Goal: Information Seeking & Learning: Learn about a topic

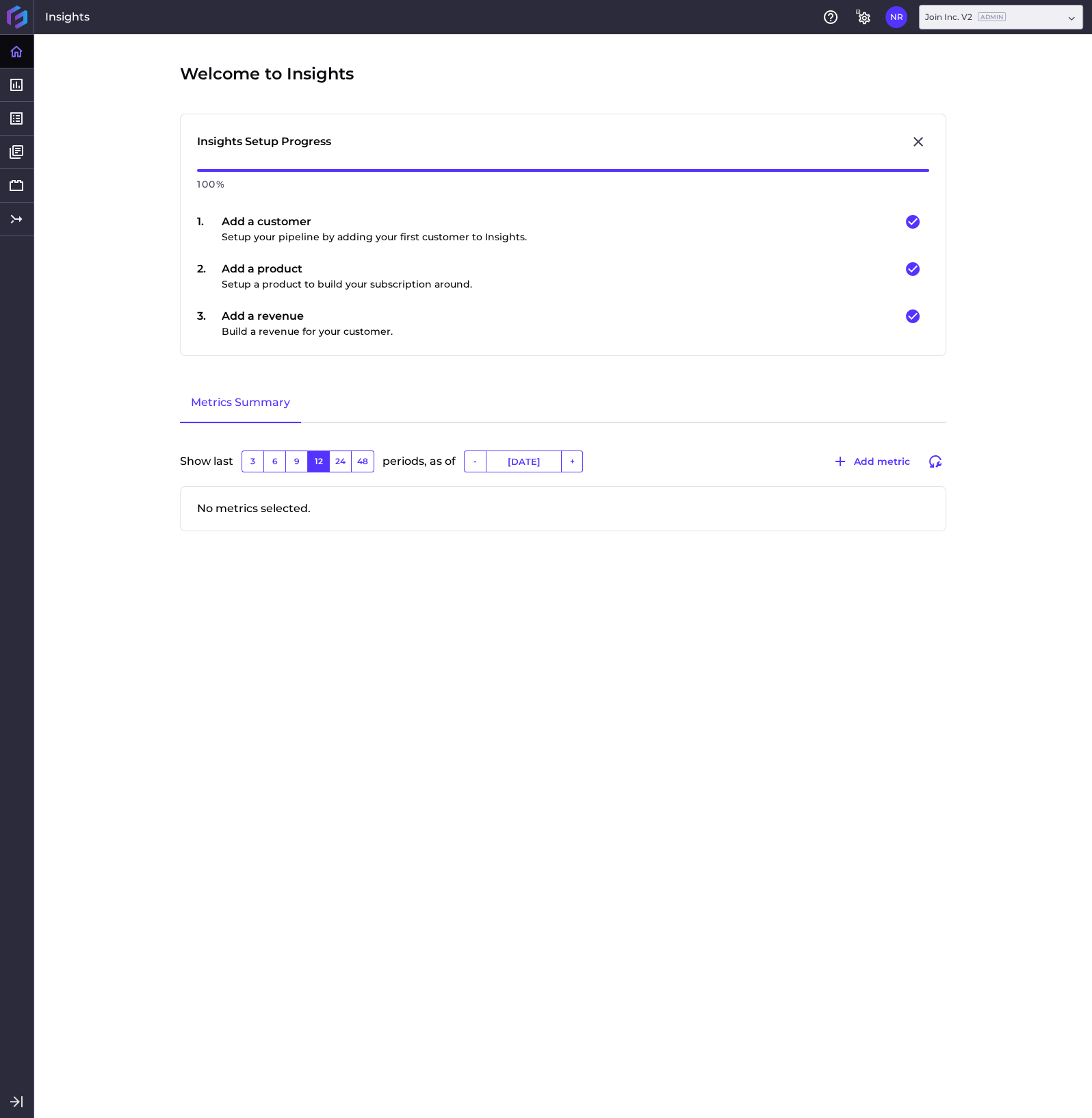
type input "[DATE]"
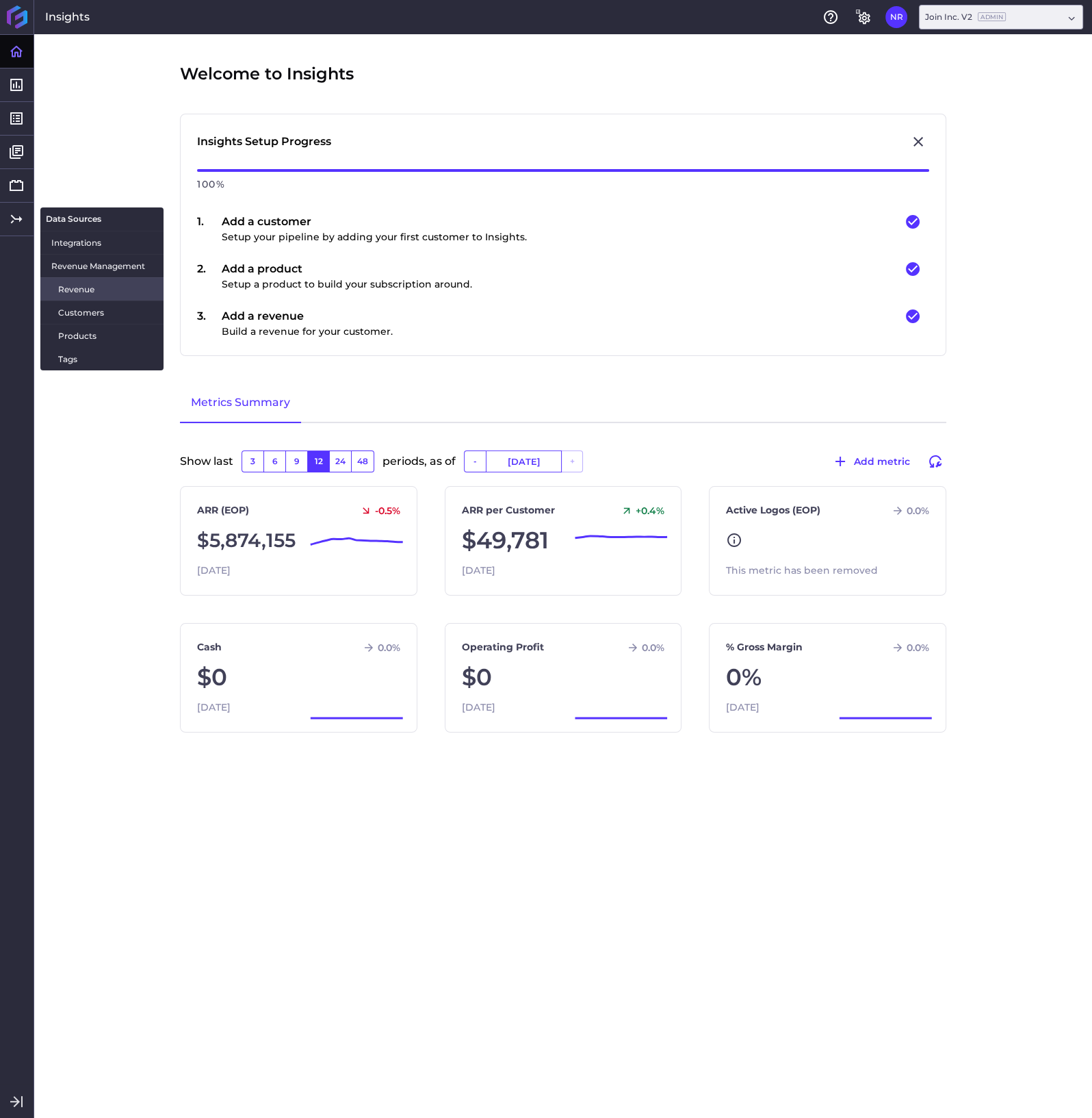
click at [78, 288] on span "Revenue" at bounding box center [105, 289] width 94 height 14
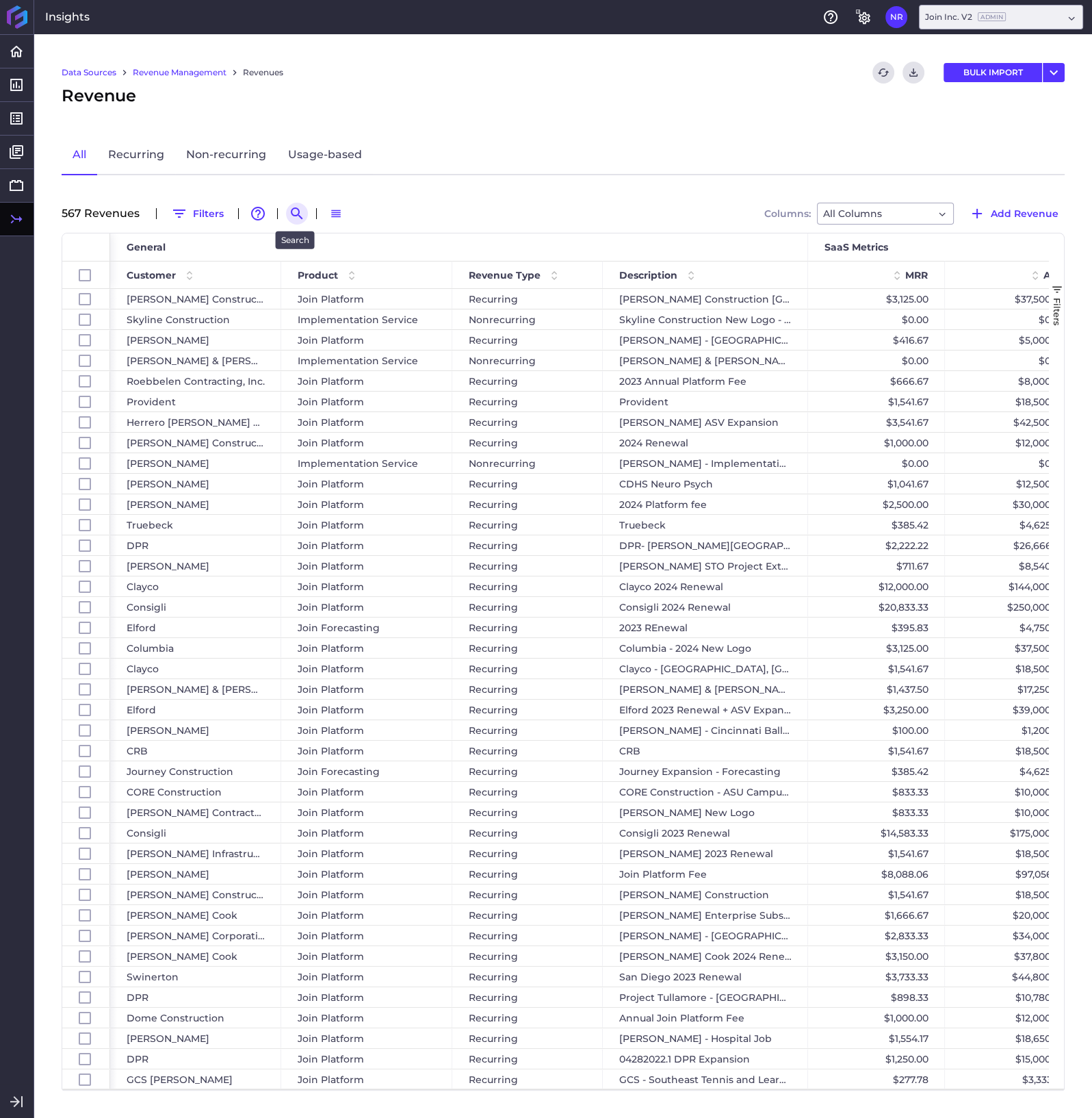
click at [291, 209] on icon "Search by" at bounding box center [297, 213] width 16 height 16
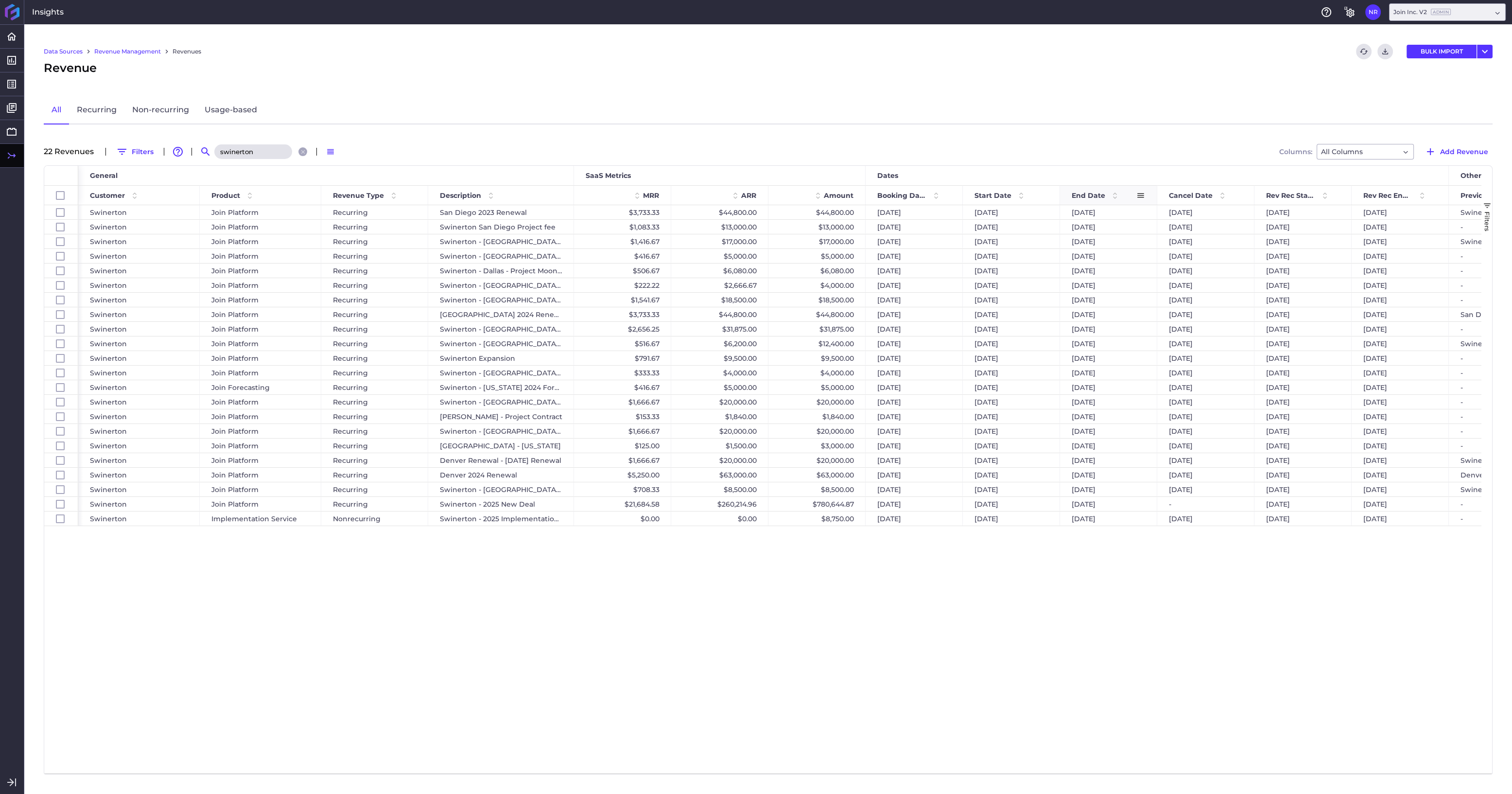
type input "swinerton"
click at [775, 193] on span at bounding box center [1115, 195] width 11 height 11
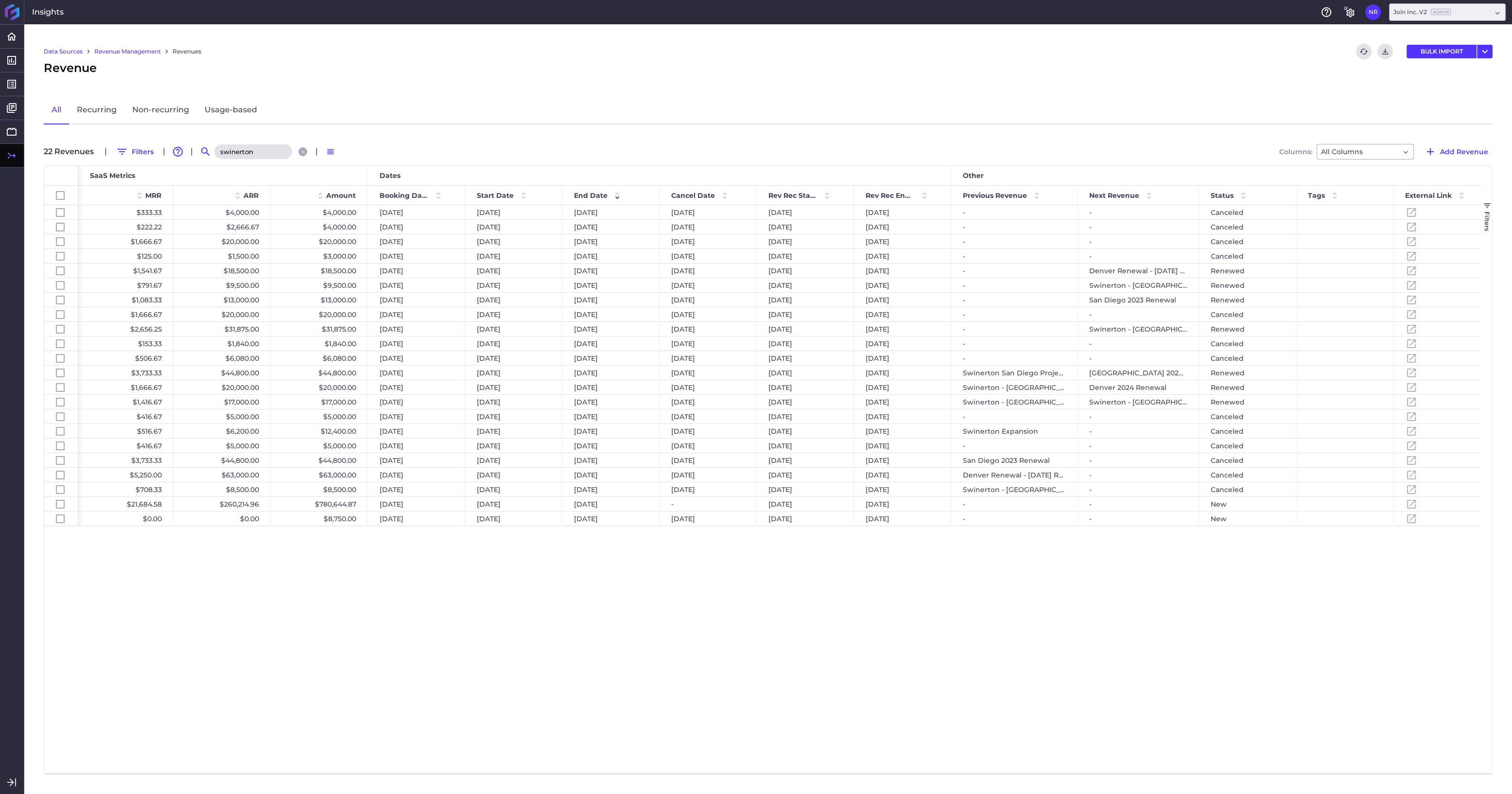
scroll to position [0, 567]
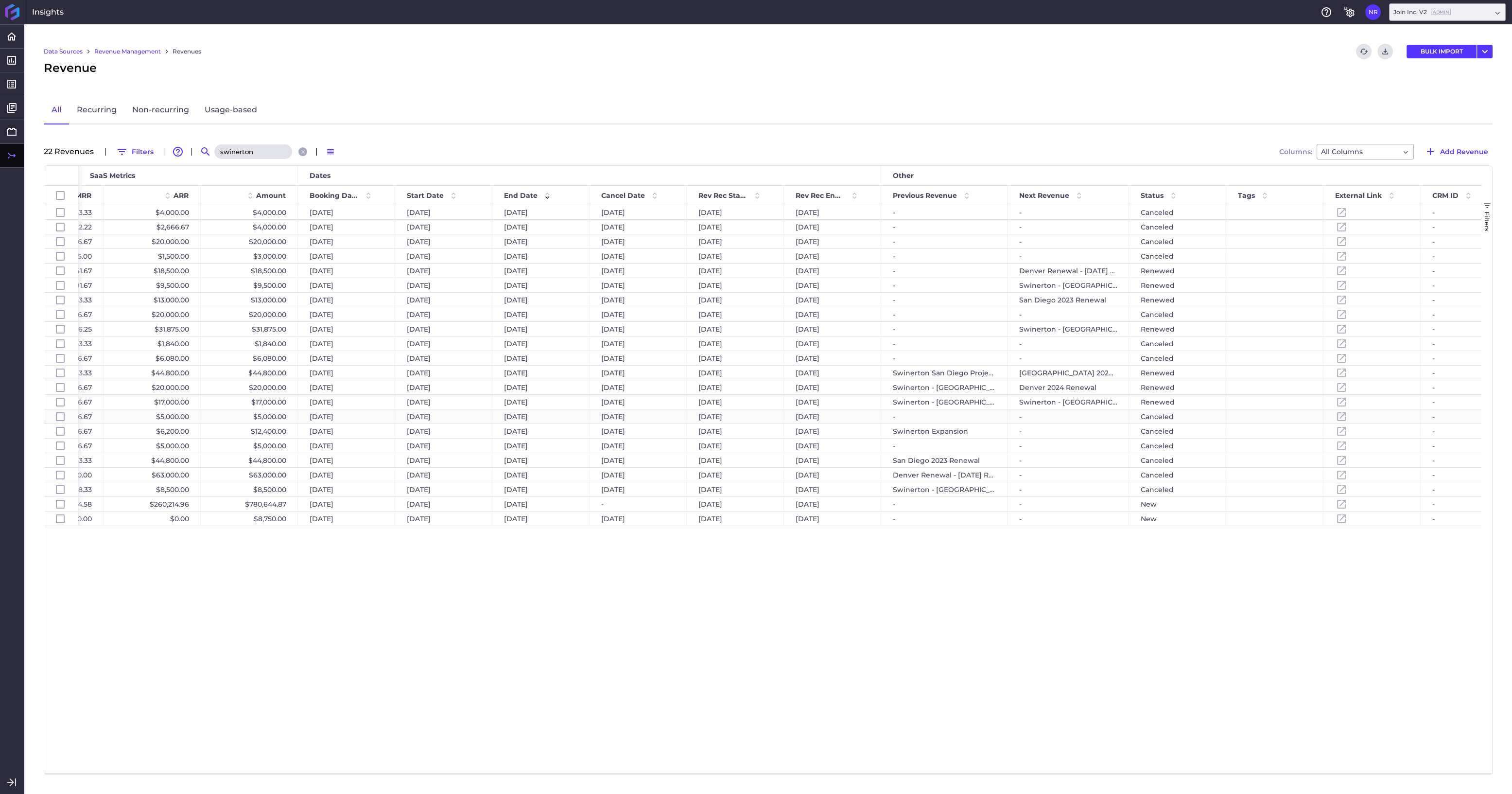
click at [248, 419] on div "$5,000.00" at bounding box center [250, 416] width 97 height 14
checkbox input "false"
checkbox input "true"
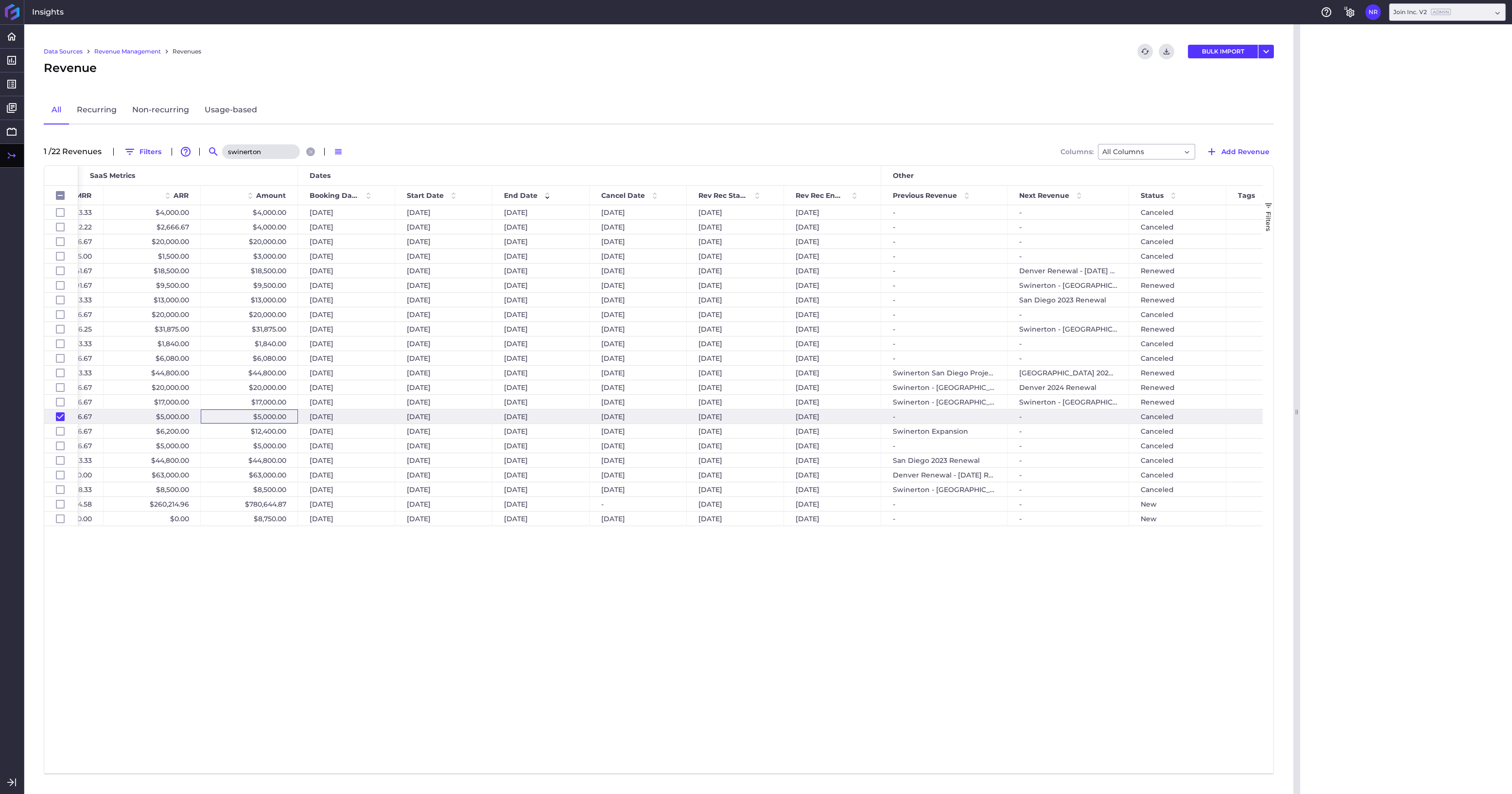
checkbox input "false"
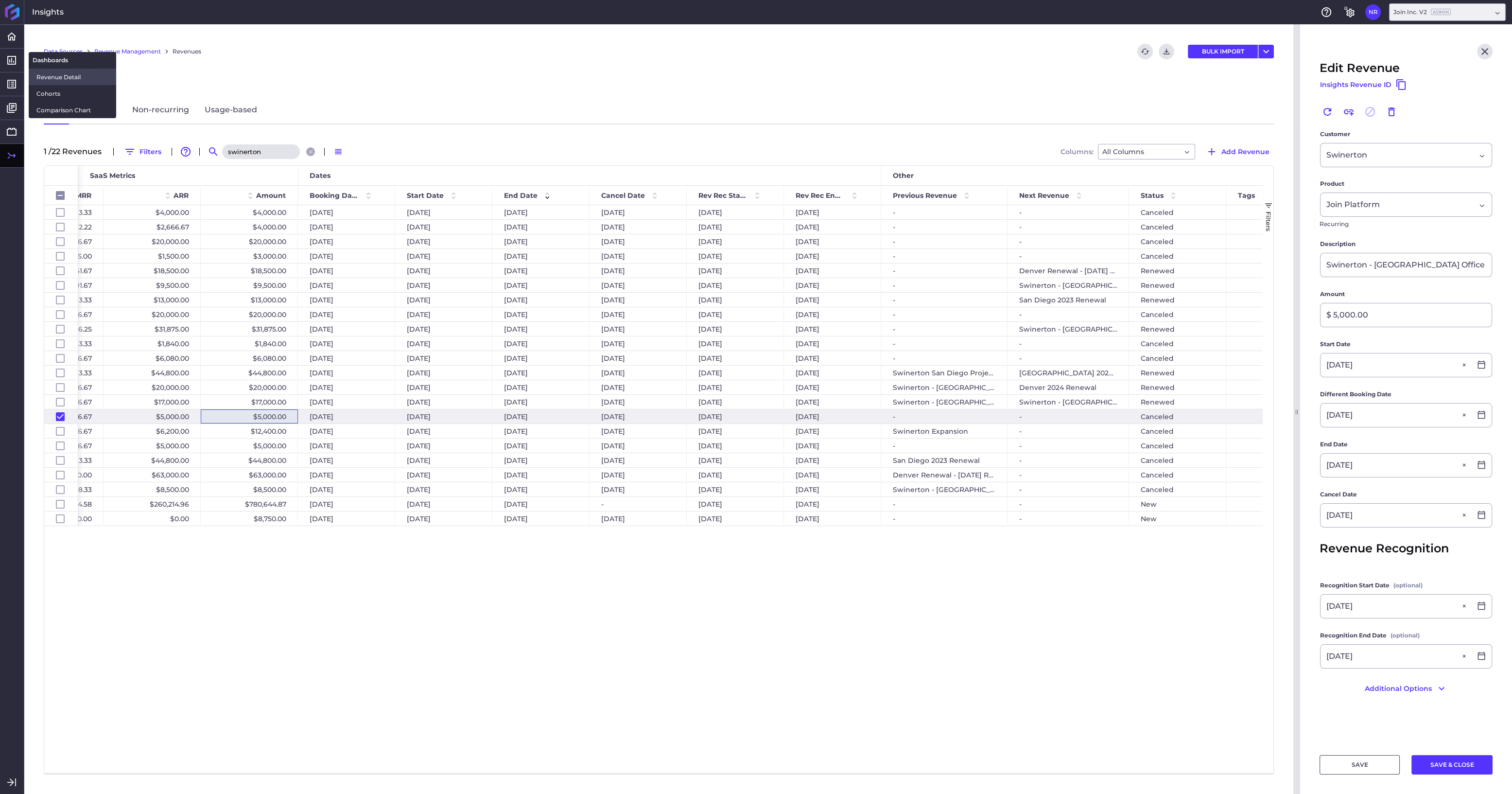
click at [47, 77] on span "Revenue Detail" at bounding box center [72, 77] width 72 height 10
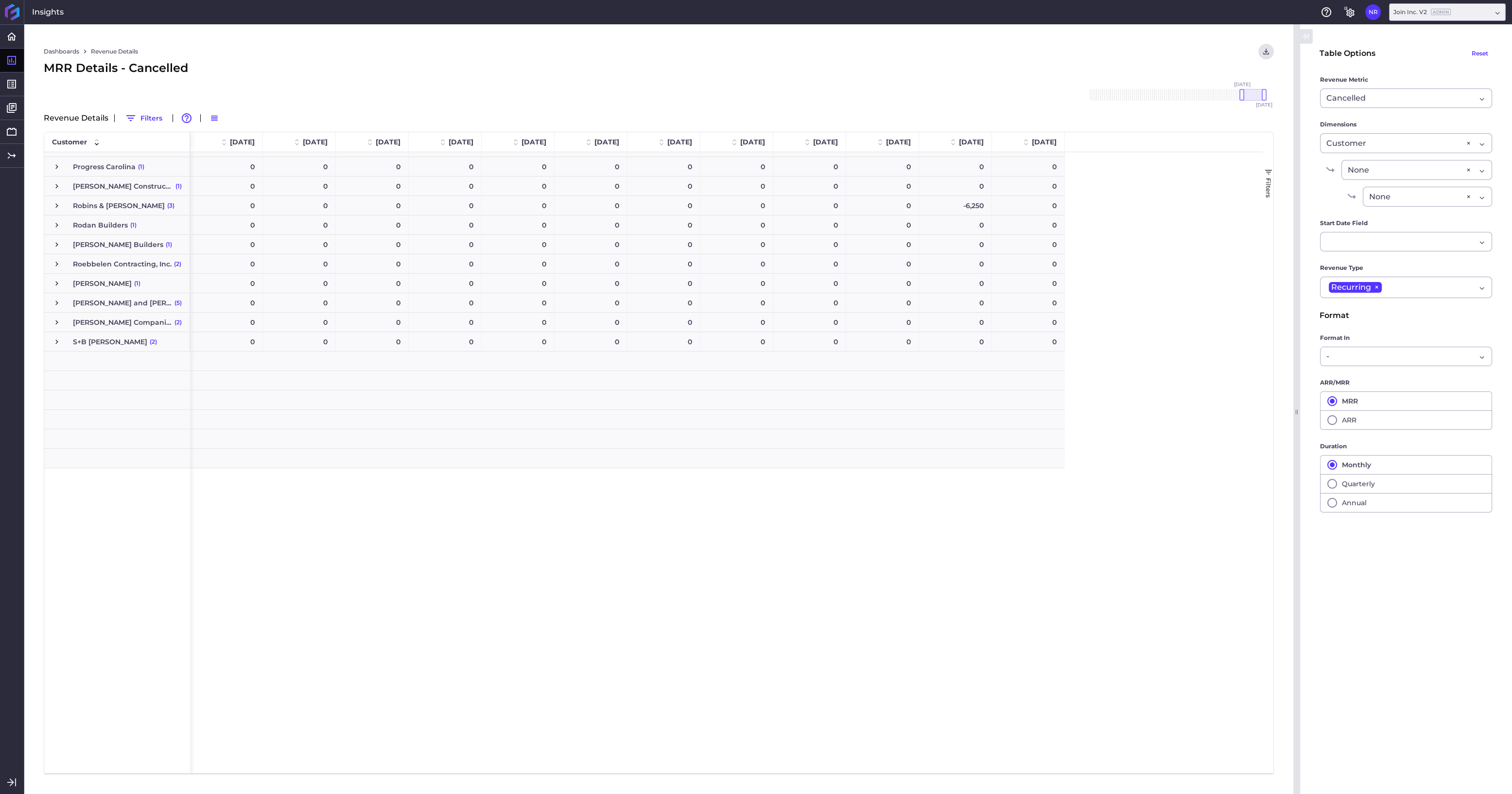
scroll to position [1939, 0]
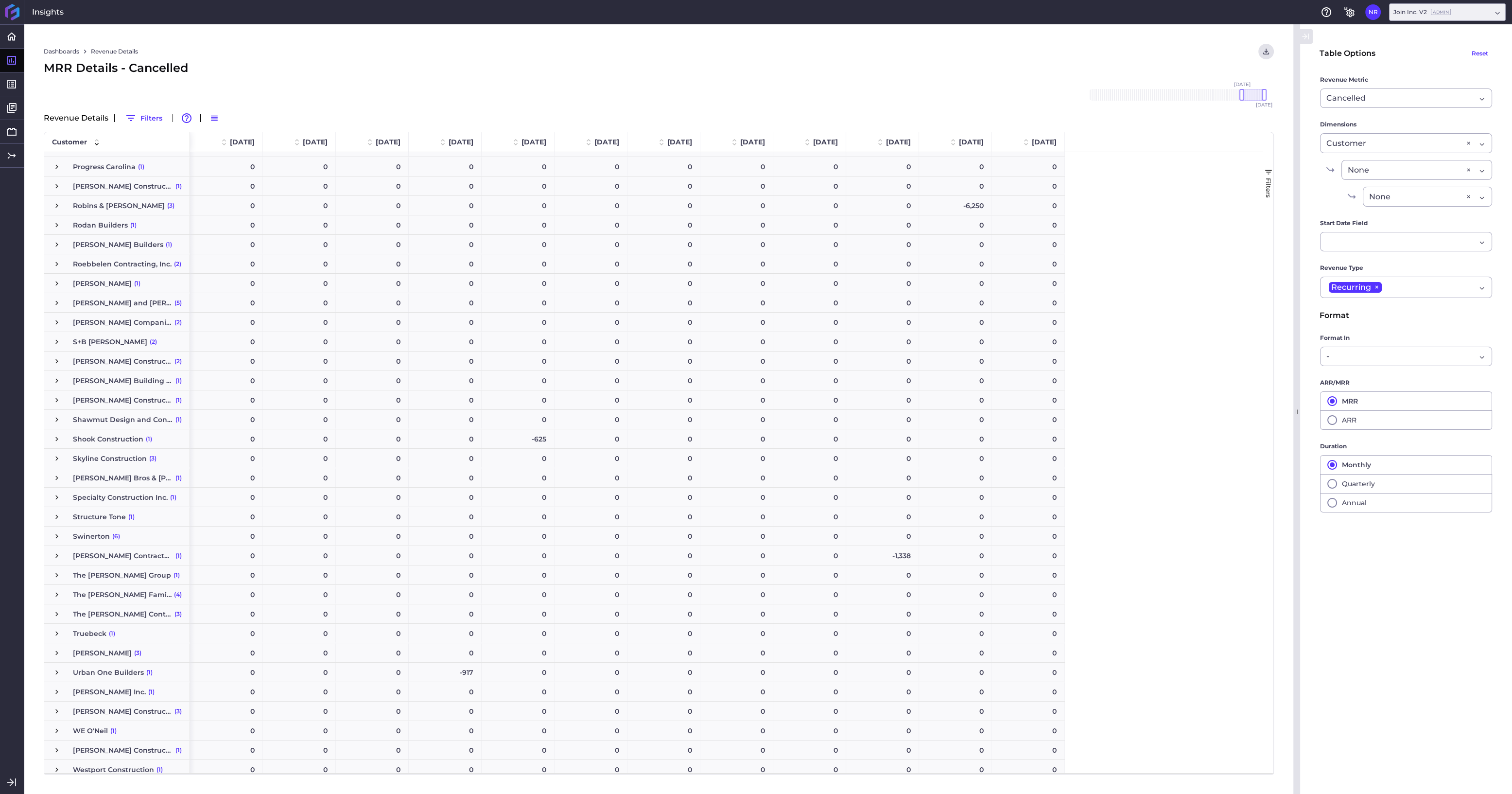
click at [58, 535] on span "Press SPACE to select this row." at bounding box center [57, 536] width 9 height 9
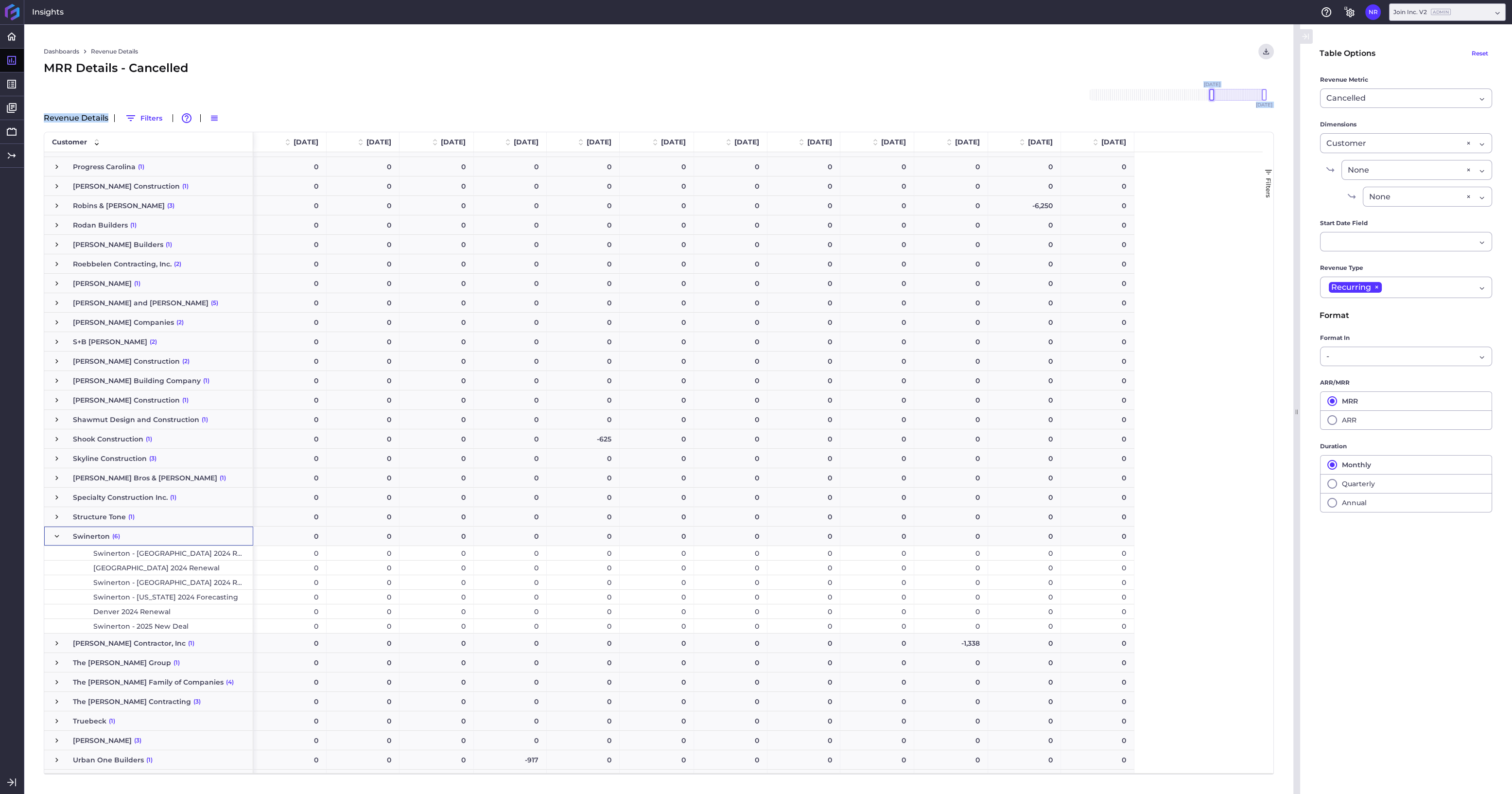
drag, startPoint x: 1241, startPoint y: 97, endPoint x: 1211, endPoint y: 101, distance: 30.3
click at [775, 101] on div "[DATE] Dec '[DATE] Feb '[DATE] Apr '[DATE] Jun '[DATE] Aug '[DATE] Oct '[DATE] …" at bounding box center [1176, 94] width 195 height 31
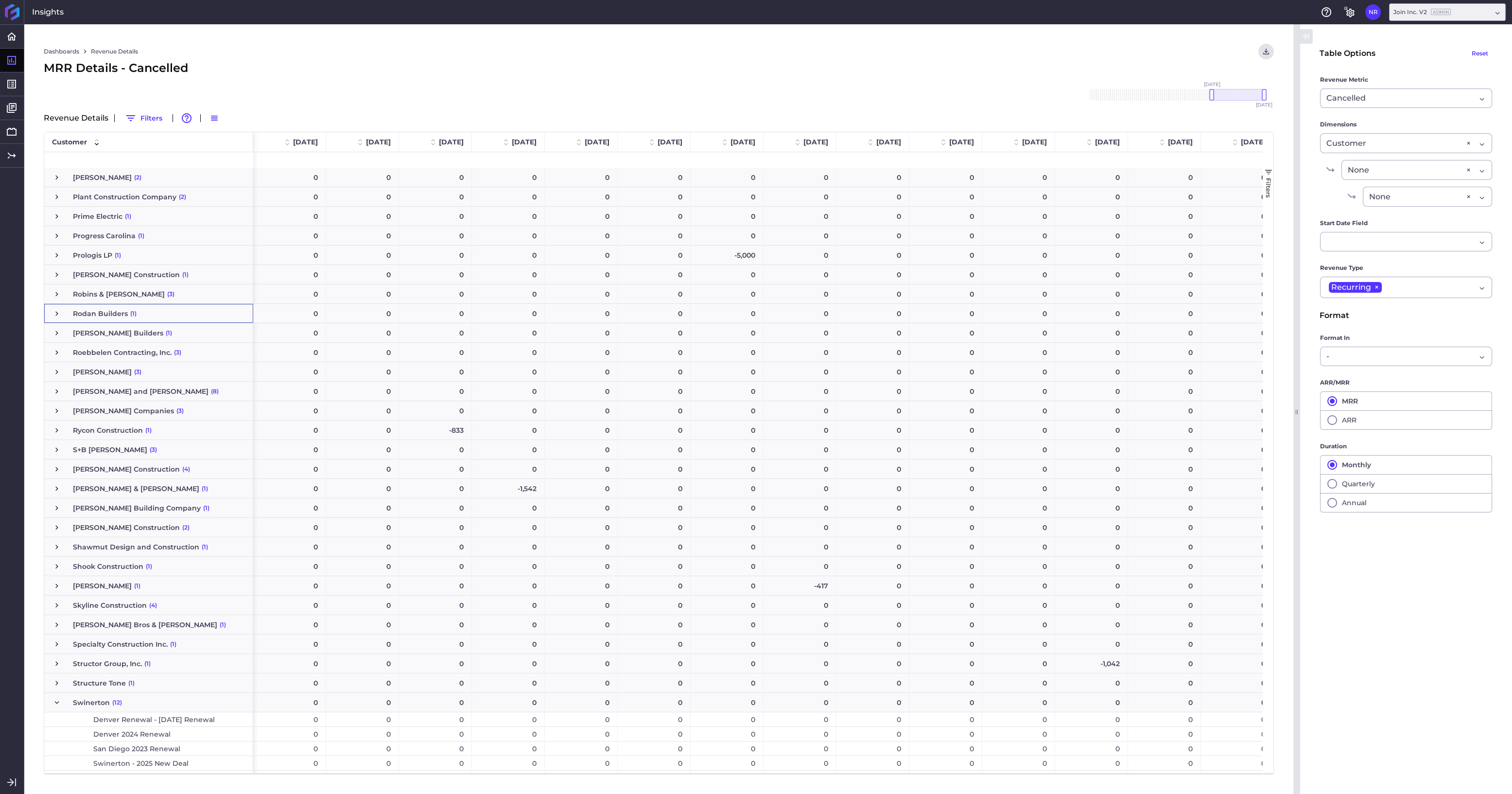
scroll to position [2632, 0]
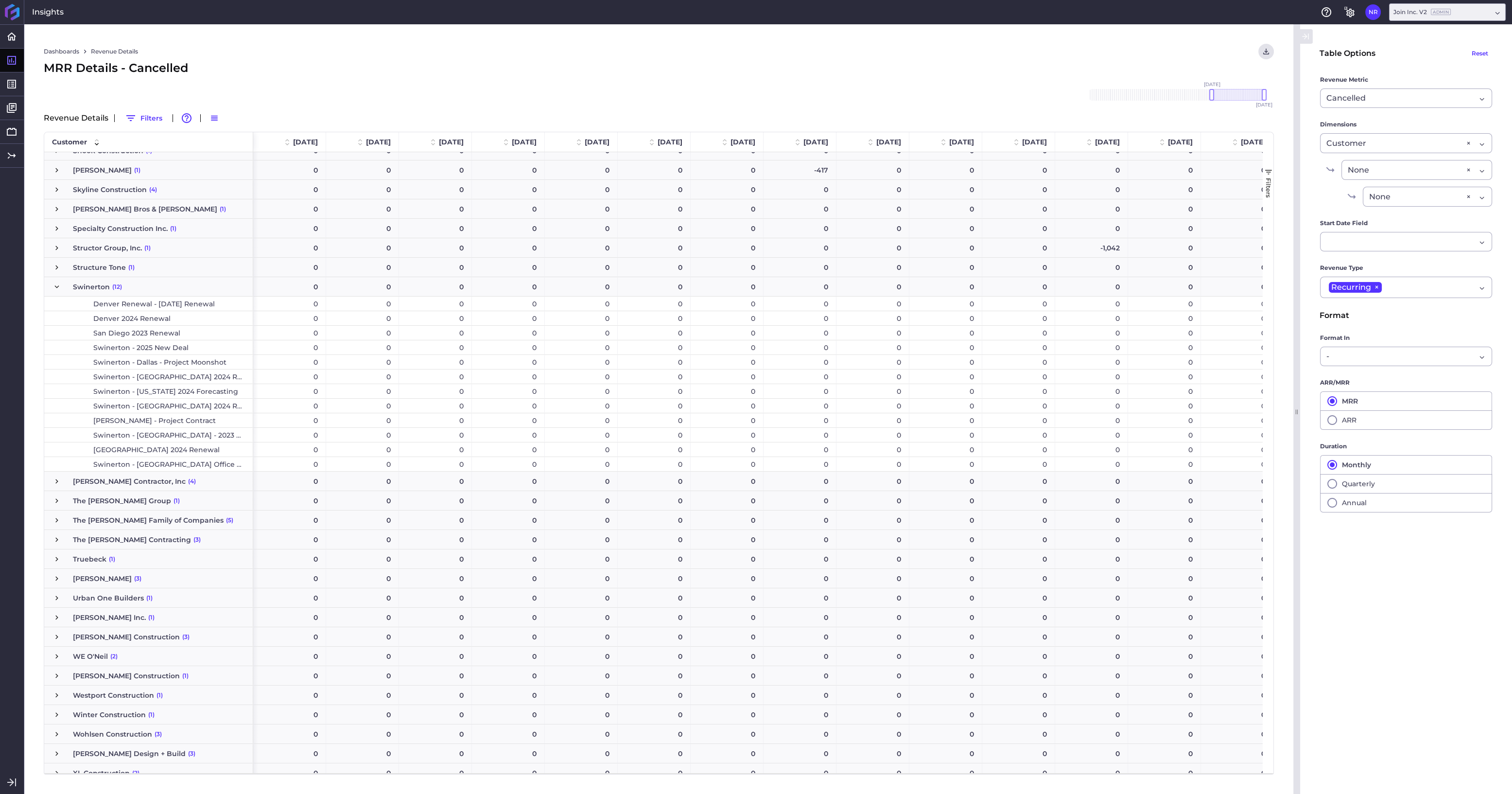
click at [775, 81] on div "Dashboards Revenue Details Download CSV... Download CSV Download CSV with under…" at bounding box center [659, 408] width 1269 height 769
click at [775, 97] on div "Cancelled Revenue" at bounding box center [1406, 98] width 172 height 19
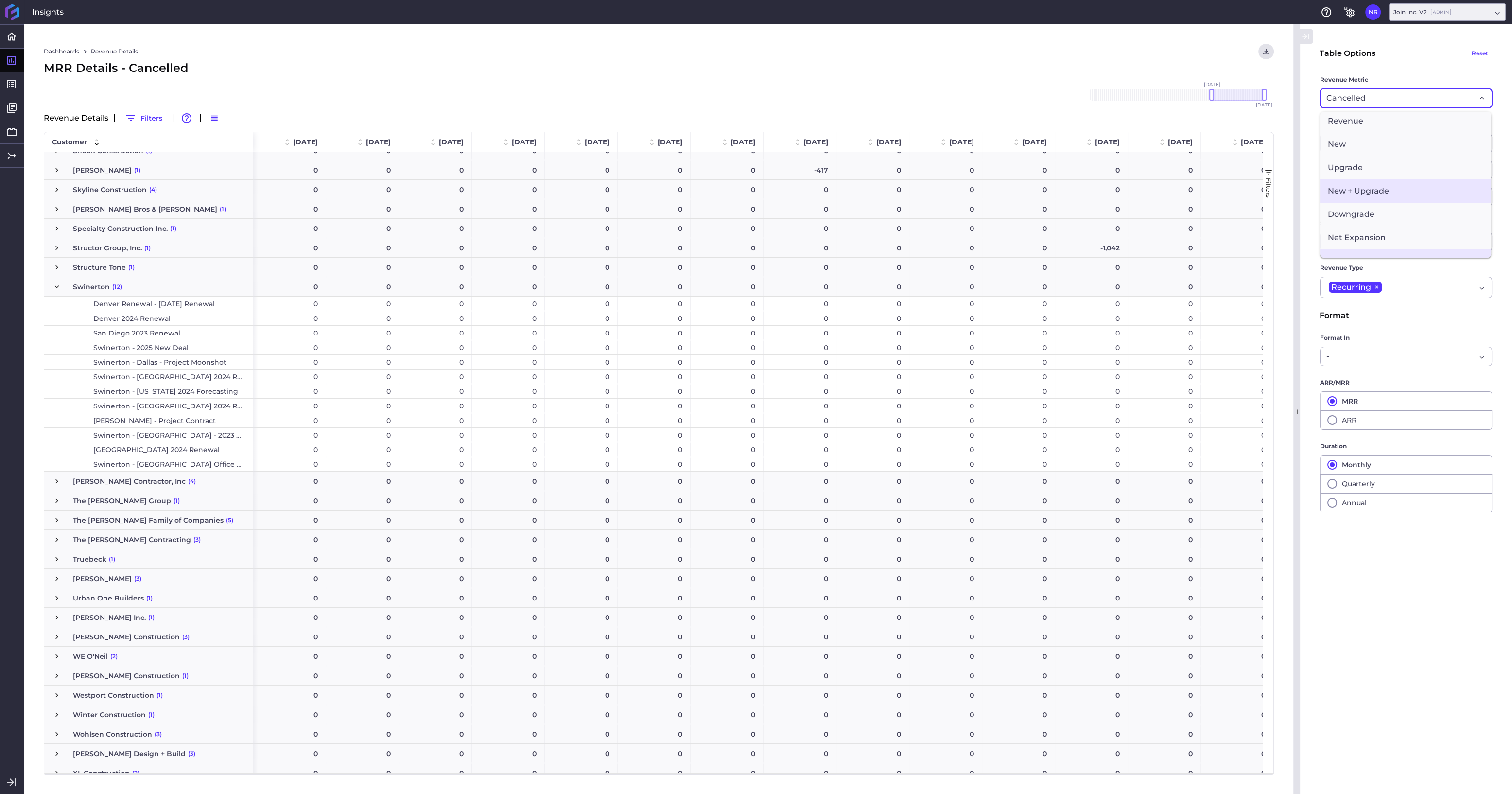
scroll to position [0, 0]
click at [775, 121] on span "Revenue" at bounding box center [1405, 123] width 171 height 24
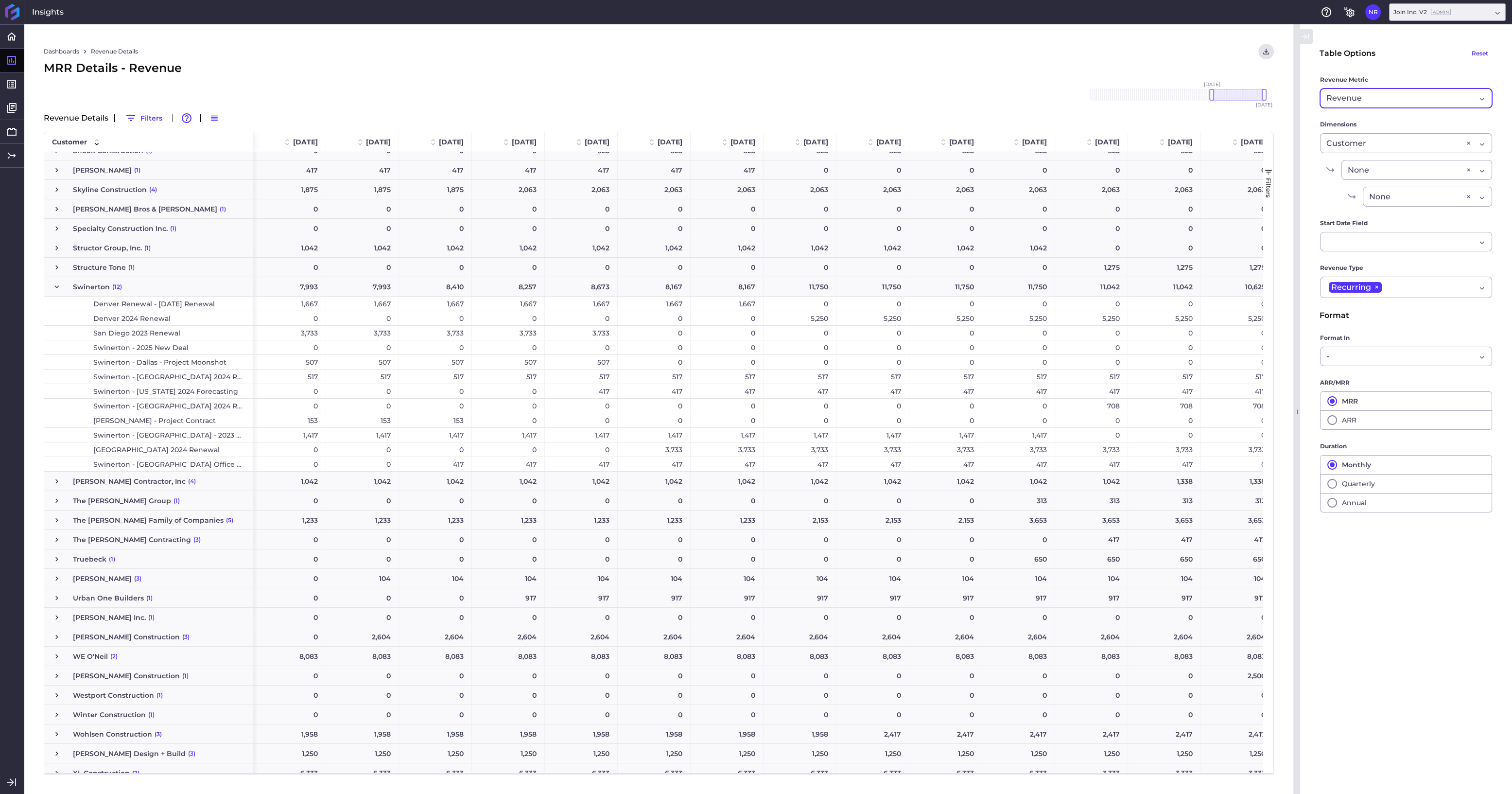
click at [57, 287] on span "Press SPACE to select this row." at bounding box center [57, 287] width 9 height 9
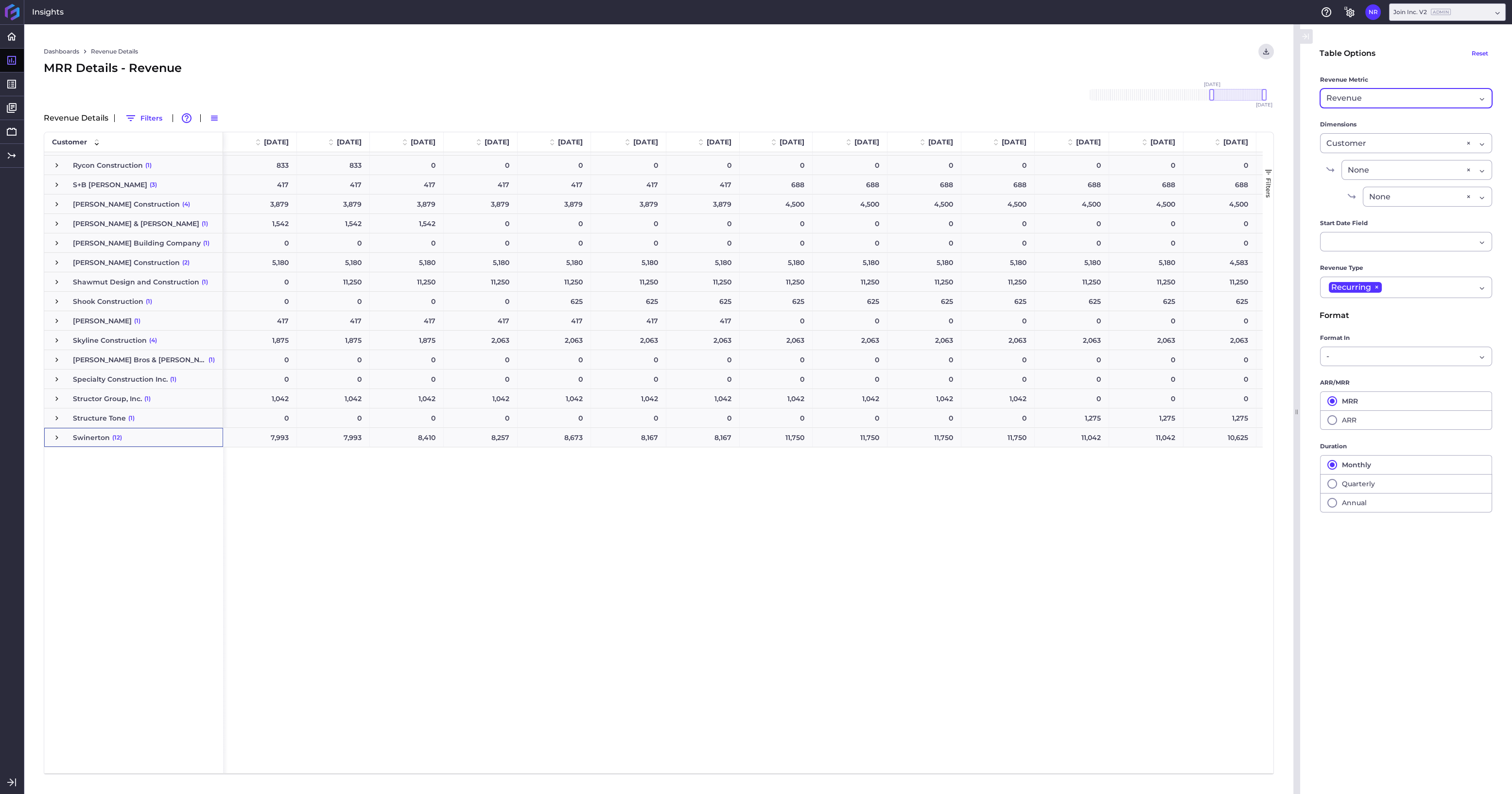
scroll to position [1927, 0]
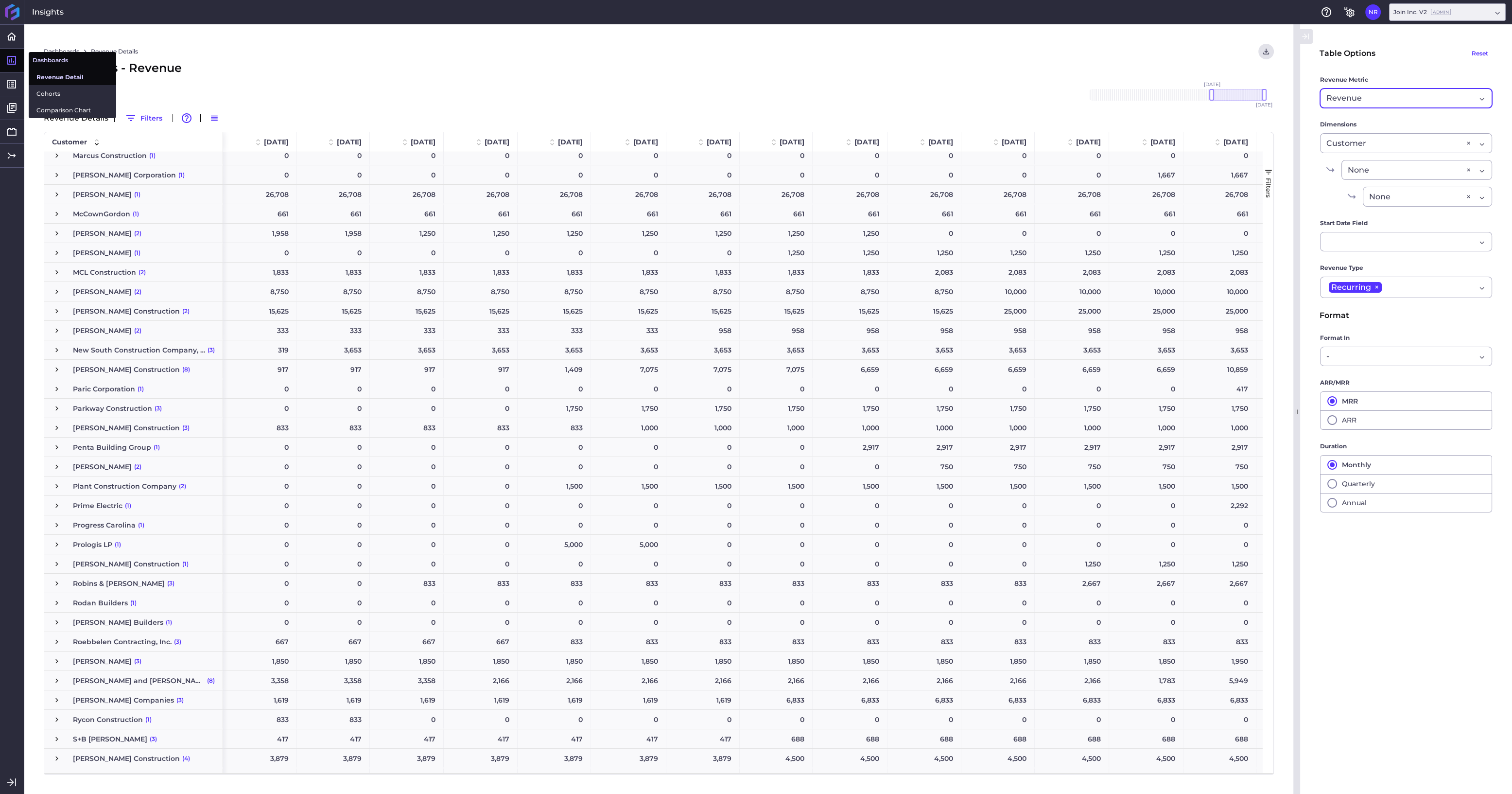
click at [61, 76] on span "Revenue Detail" at bounding box center [72, 77] width 72 height 10
click at [58, 197] on span "Press SPACE to select this row." at bounding box center [57, 195] width 9 height 9
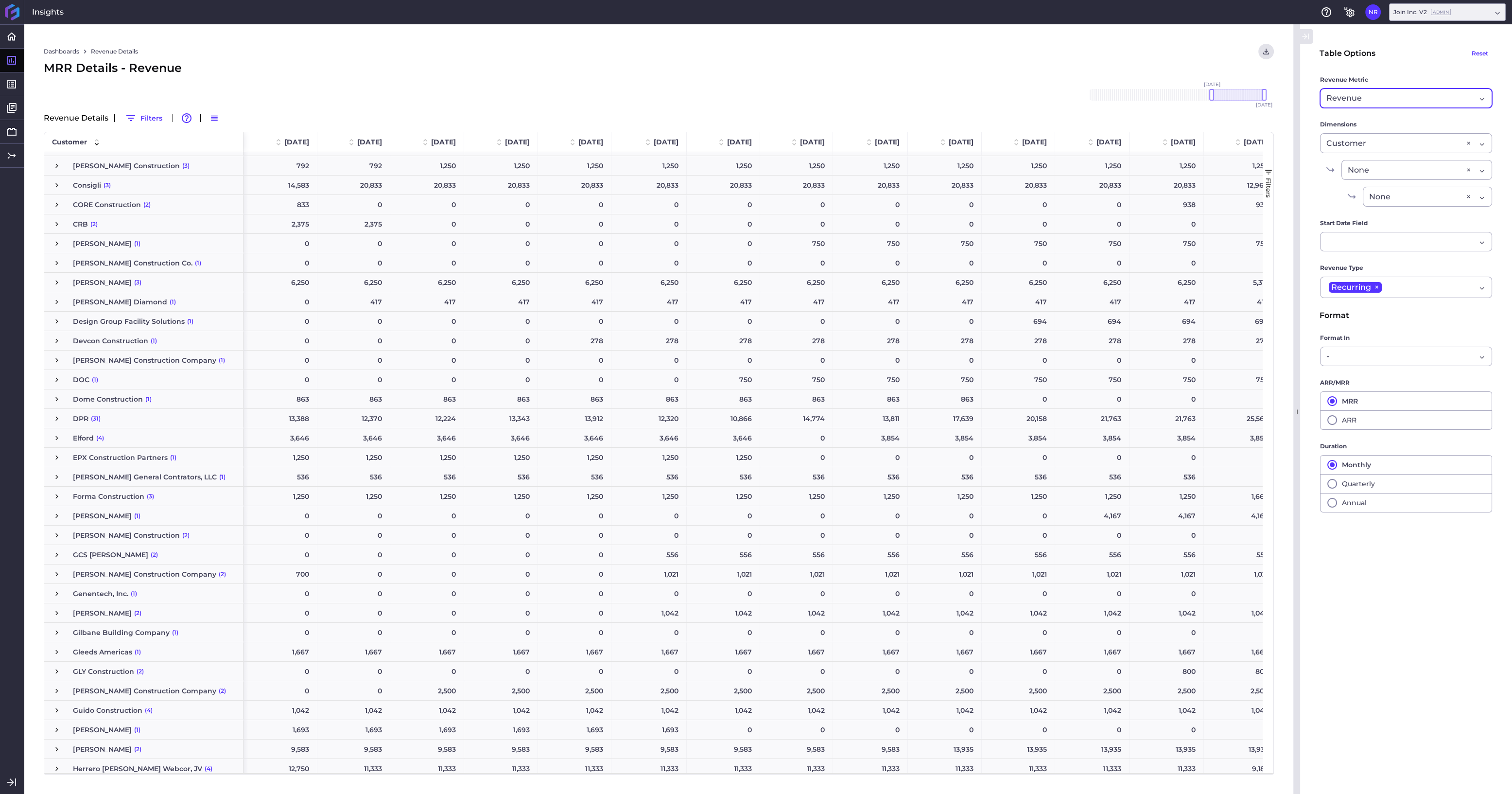
scroll to position [680, 0]
click at [56, 419] on span "Press SPACE to select this row." at bounding box center [57, 419] width 9 height 9
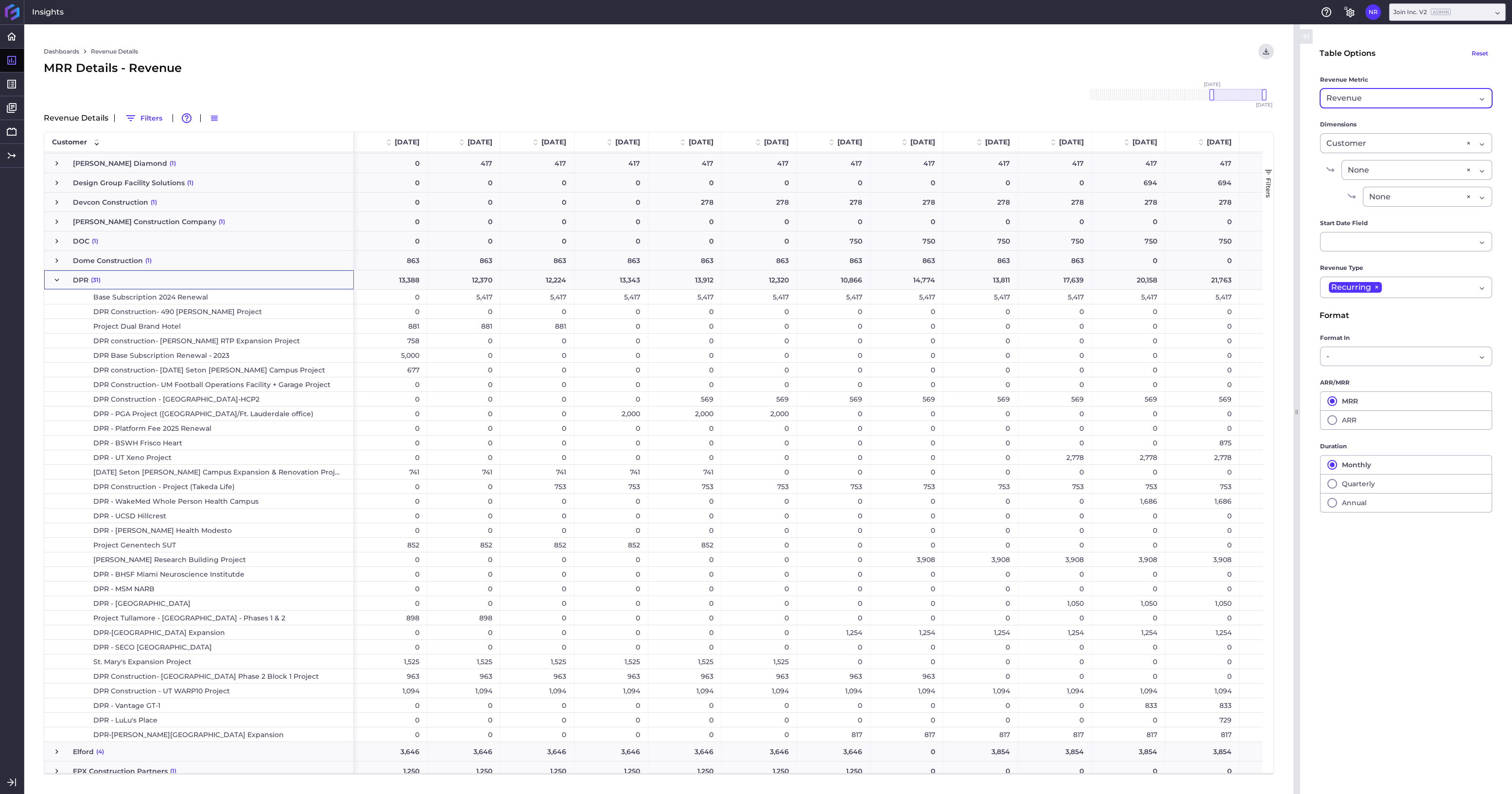
scroll to position [819, 0]
click at [775, 100] on div "Revenue Revenue" at bounding box center [1406, 98] width 172 height 19
click at [775, 150] on span "New" at bounding box center [1405, 147] width 171 height 24
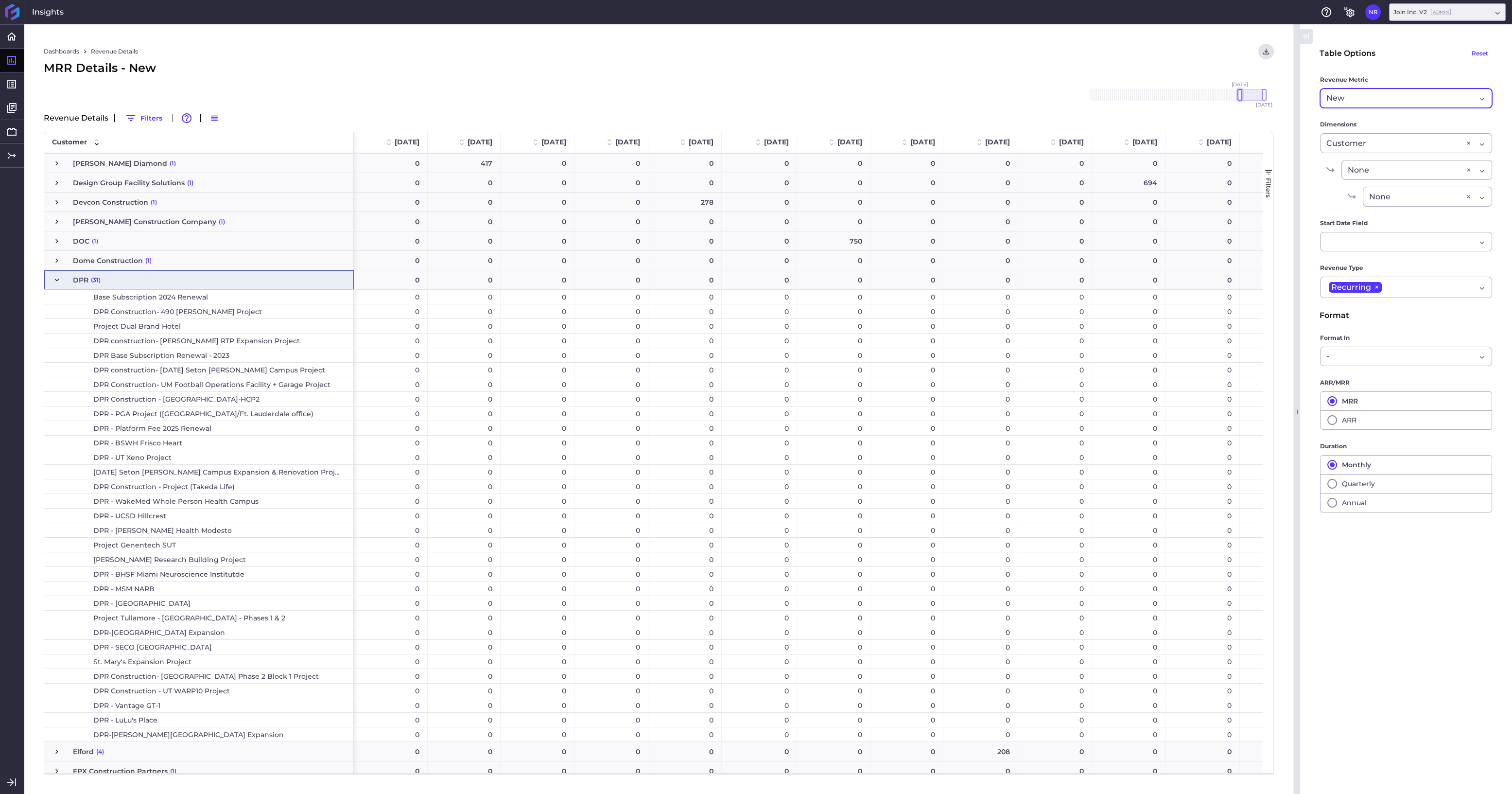
drag, startPoint x: 1211, startPoint y: 98, endPoint x: 1240, endPoint y: 96, distance: 29.1
click at [775, 96] on div at bounding box center [1240, 94] width 5 height 11
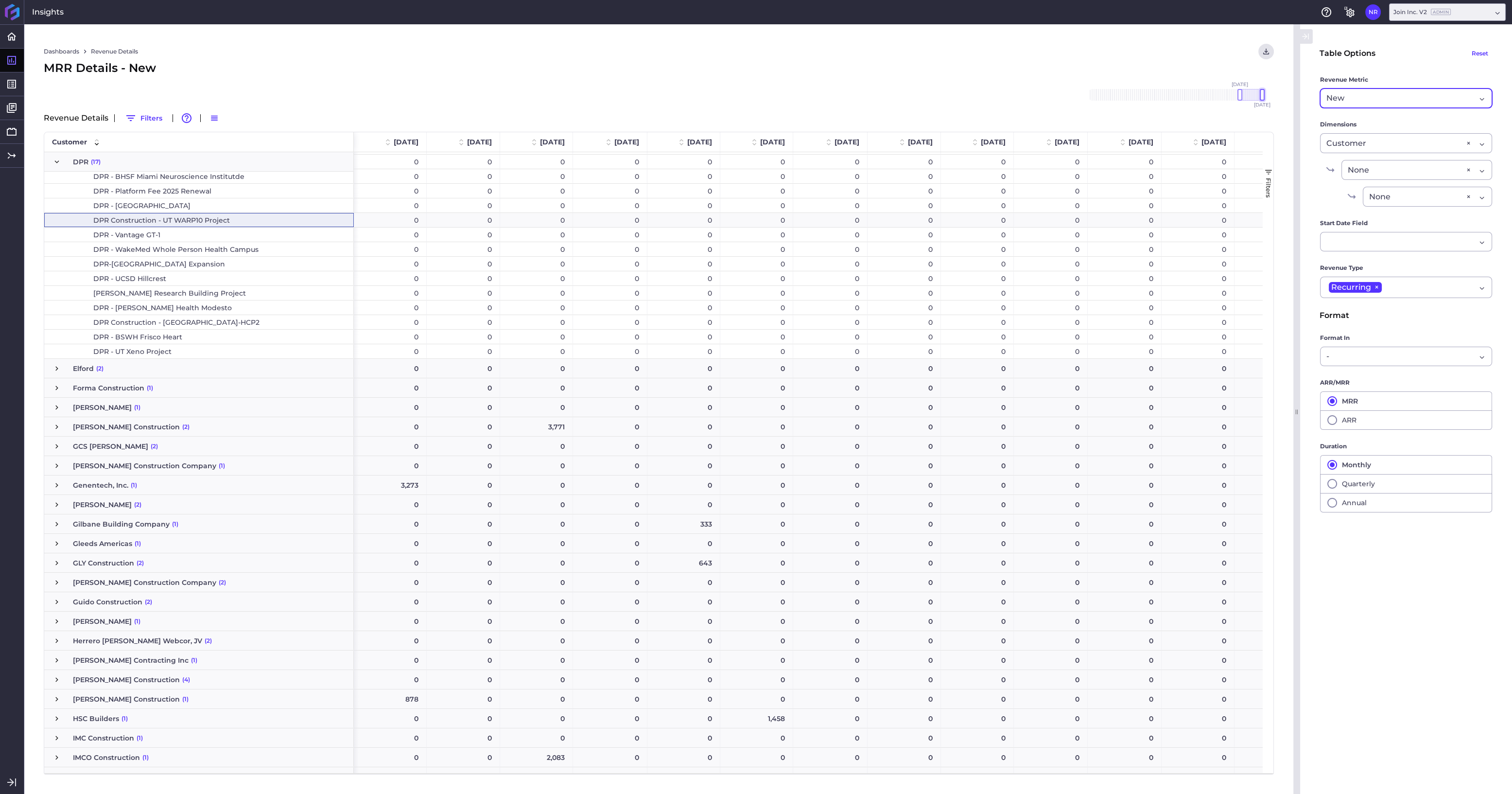
drag, startPoint x: 1262, startPoint y: 96, endPoint x: 1257, endPoint y: 96, distance: 5.0
click at [775, 96] on div at bounding box center [1262, 94] width 5 height 11
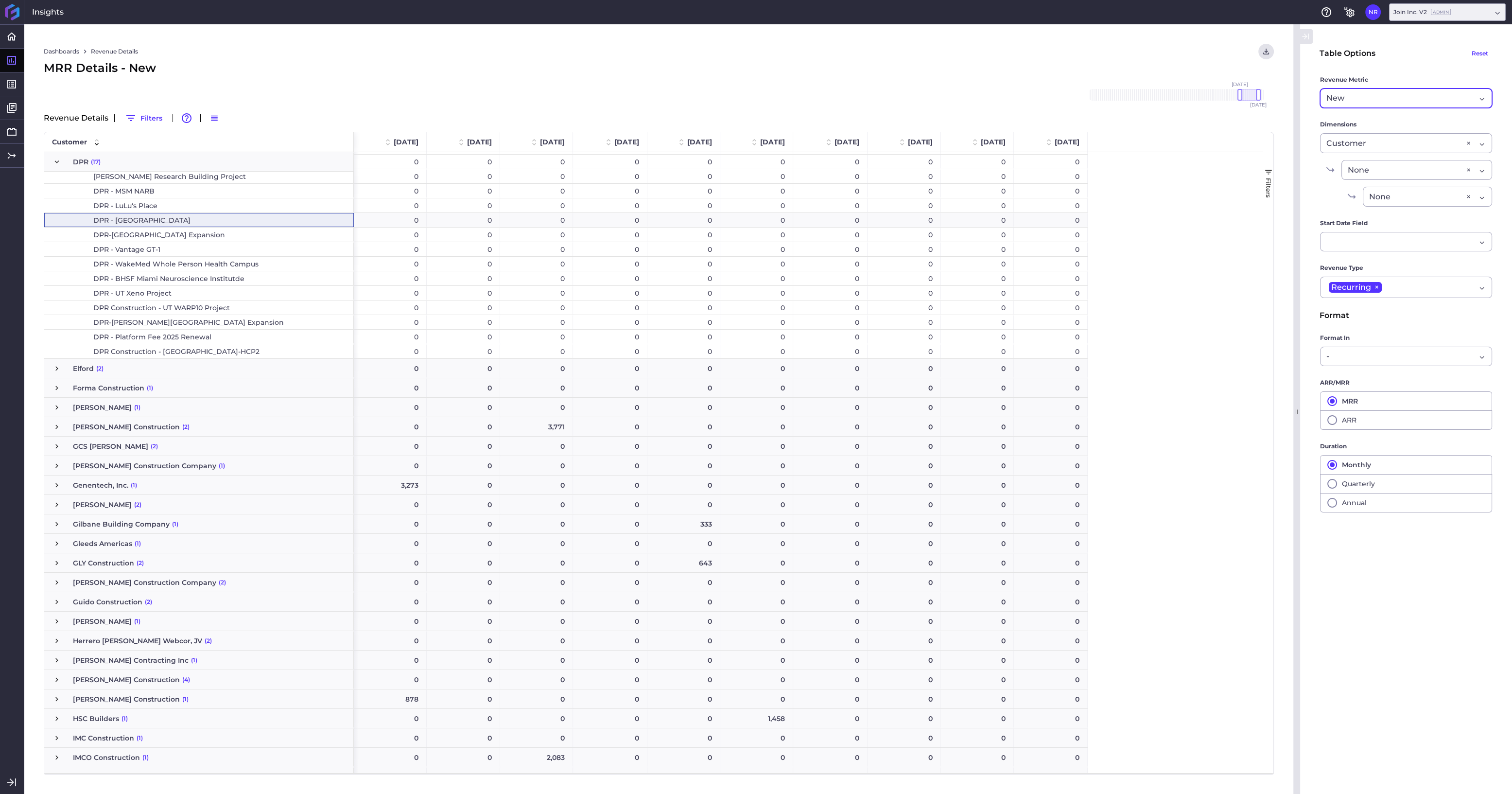
drag, startPoint x: 1257, startPoint y: 96, endPoint x: 1251, endPoint y: 98, distance: 6.3
click at [775, 98] on div "[DATE] Dec '[DATE] Feb '[DATE] Apr '[DATE] Jun '[DATE] Aug '[DATE] Oct '[DATE] …" at bounding box center [1177, 94] width 175 height 11
drag, startPoint x: 1257, startPoint y: 96, endPoint x: 1250, endPoint y: 95, distance: 7.1
click at [775, 95] on div at bounding box center [1250, 94] width 5 height 11
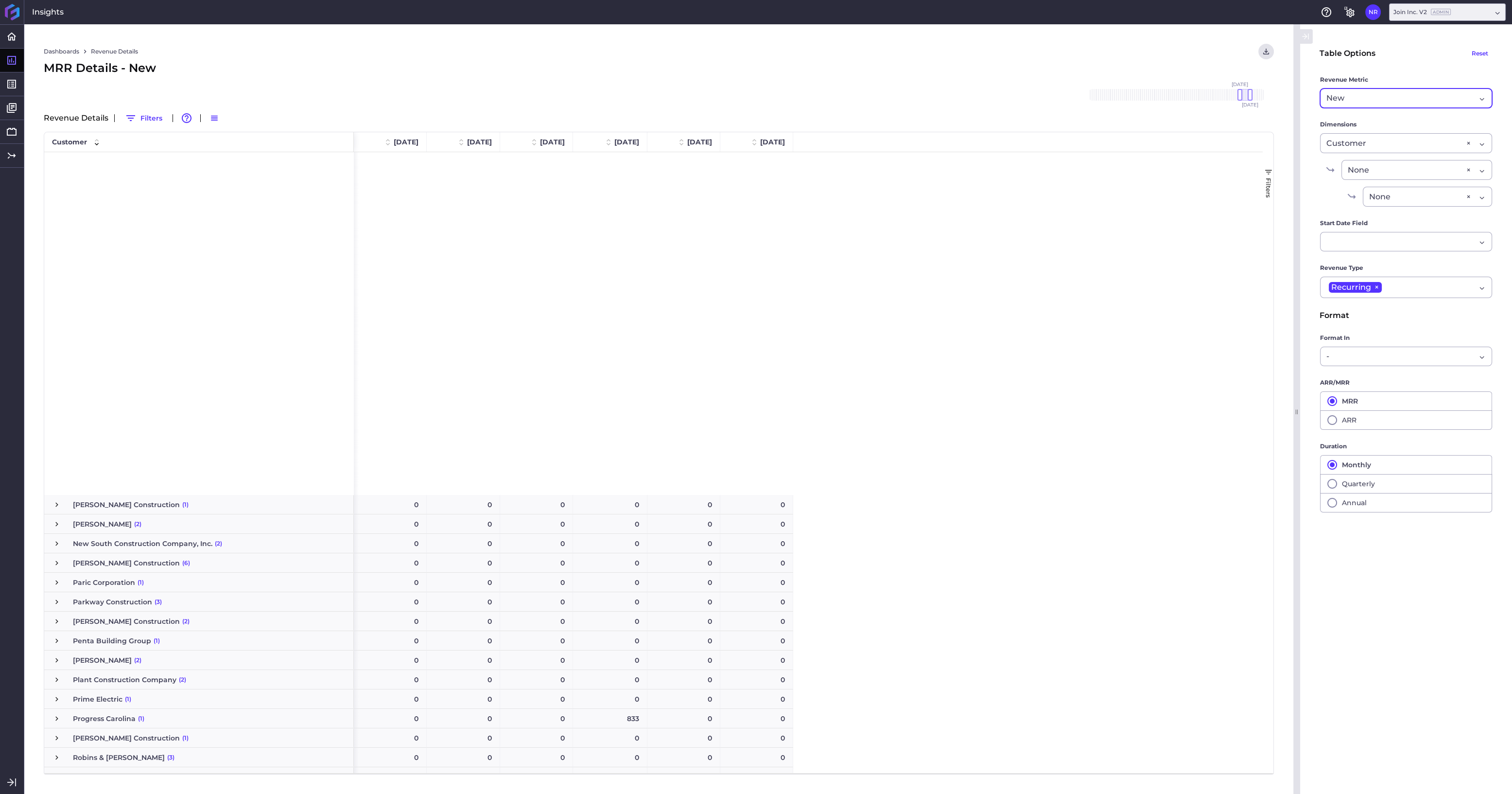
scroll to position [2300, 0]
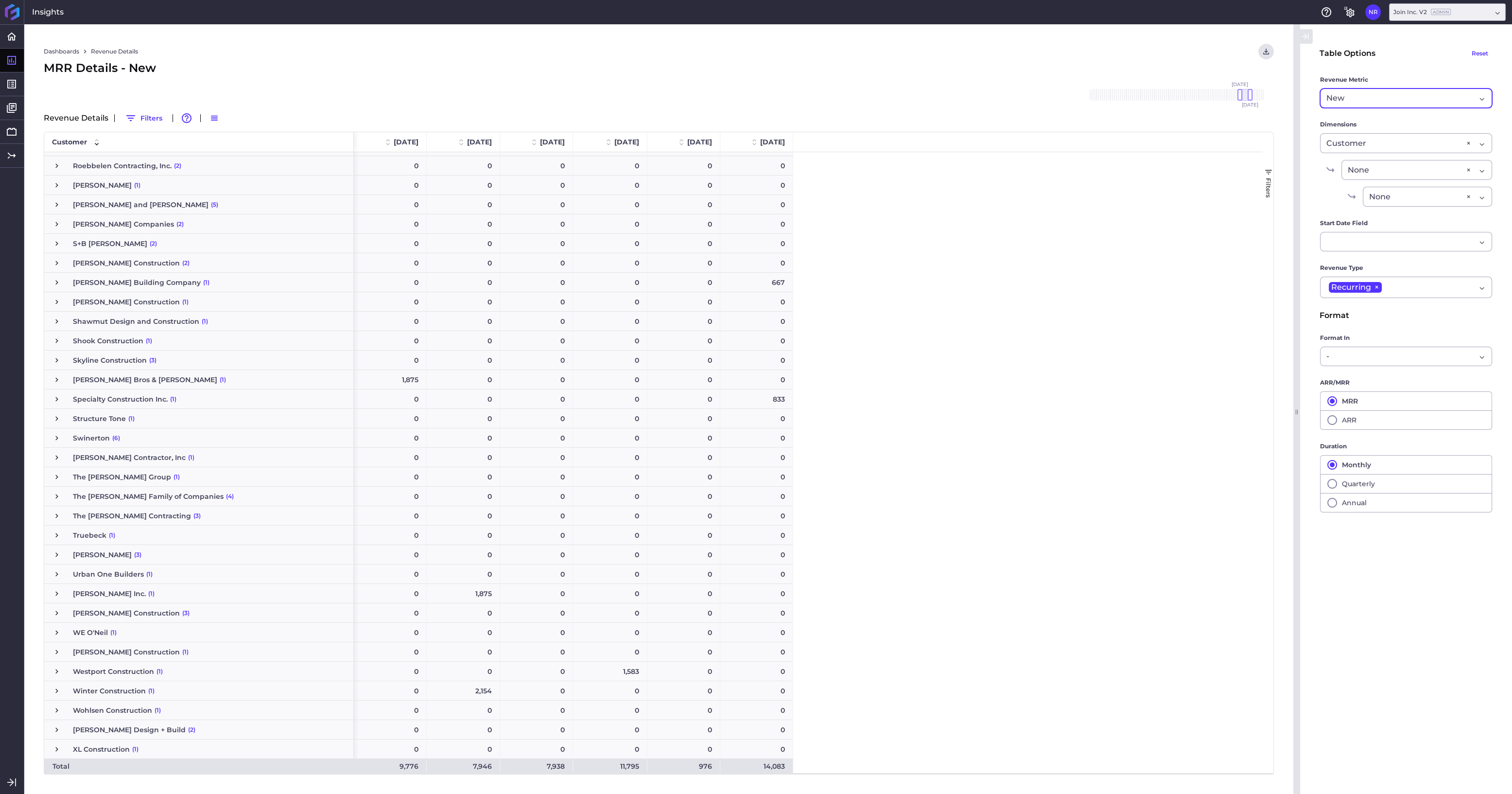
click at [56, 280] on span "Press SPACE to select this row." at bounding box center [57, 283] width 9 height 9
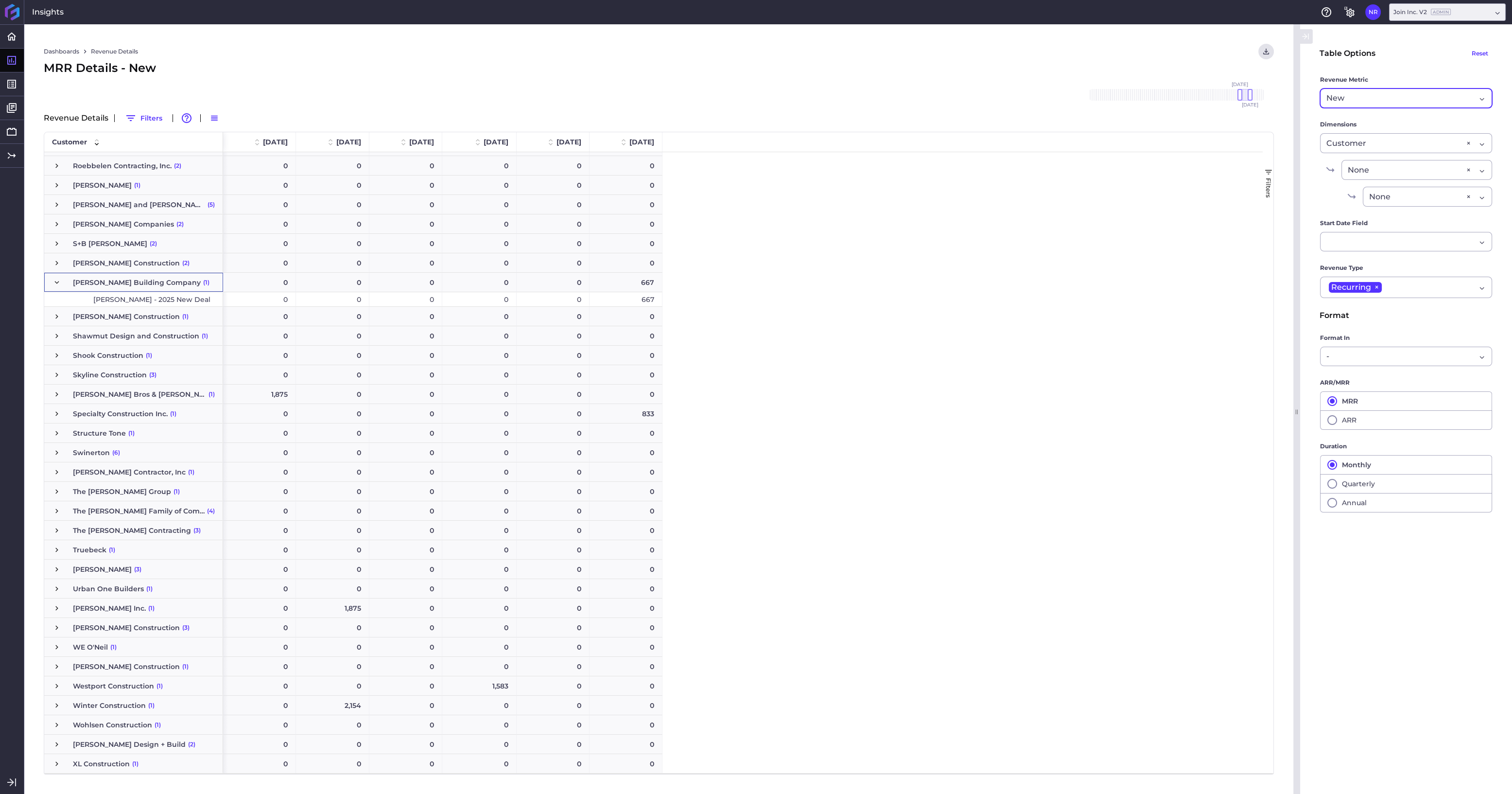
click at [58, 413] on span "Press SPACE to select this row." at bounding box center [57, 414] width 9 height 9
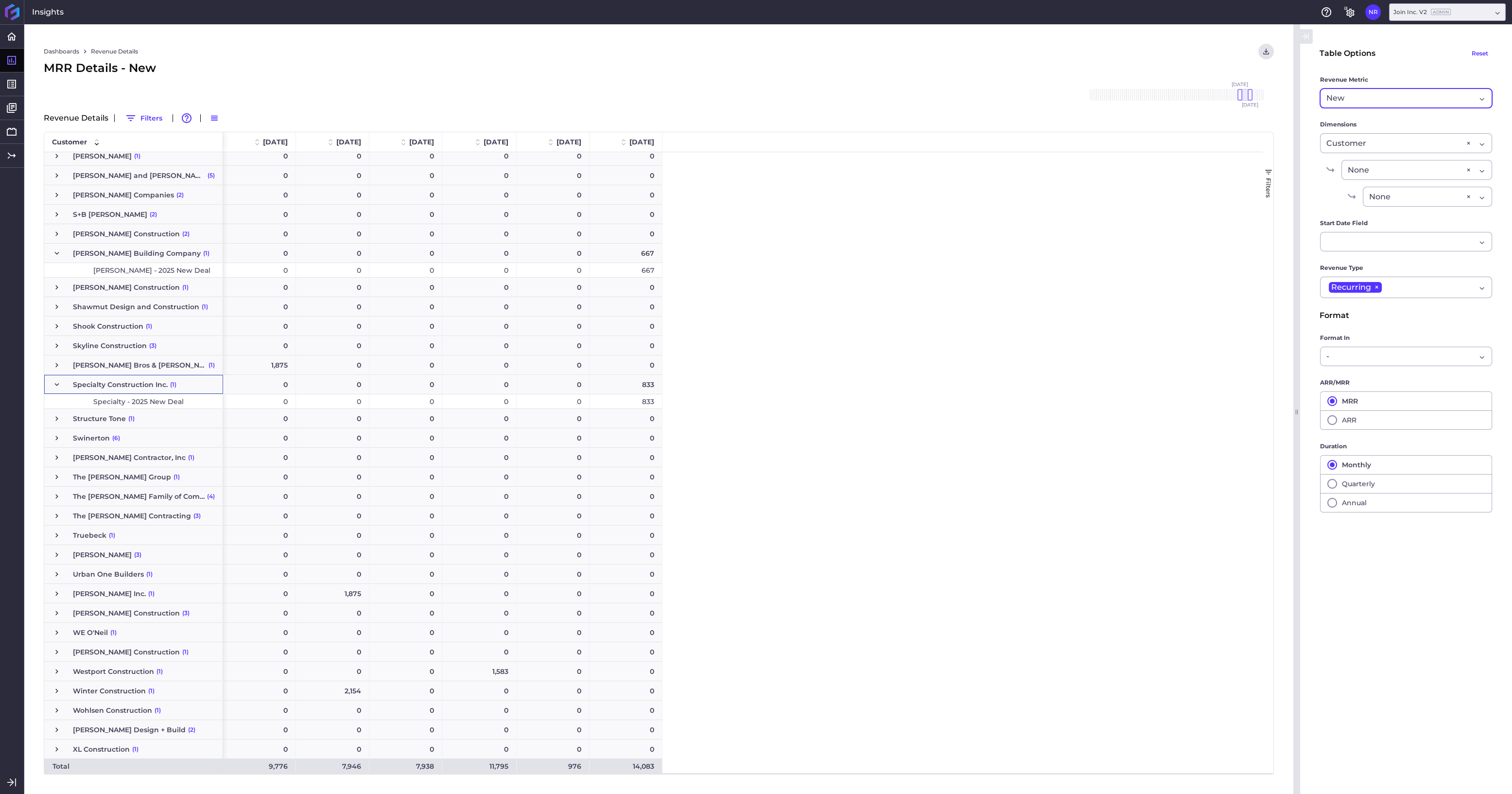
click at [775, 95] on div "New Revenue" at bounding box center [1406, 98] width 172 height 19
click at [775, 130] on span "Cancelled" at bounding box center [1405, 129] width 171 height 24
click at [56, 326] on span "Press SPACE to select this row." at bounding box center [57, 326] width 9 height 9
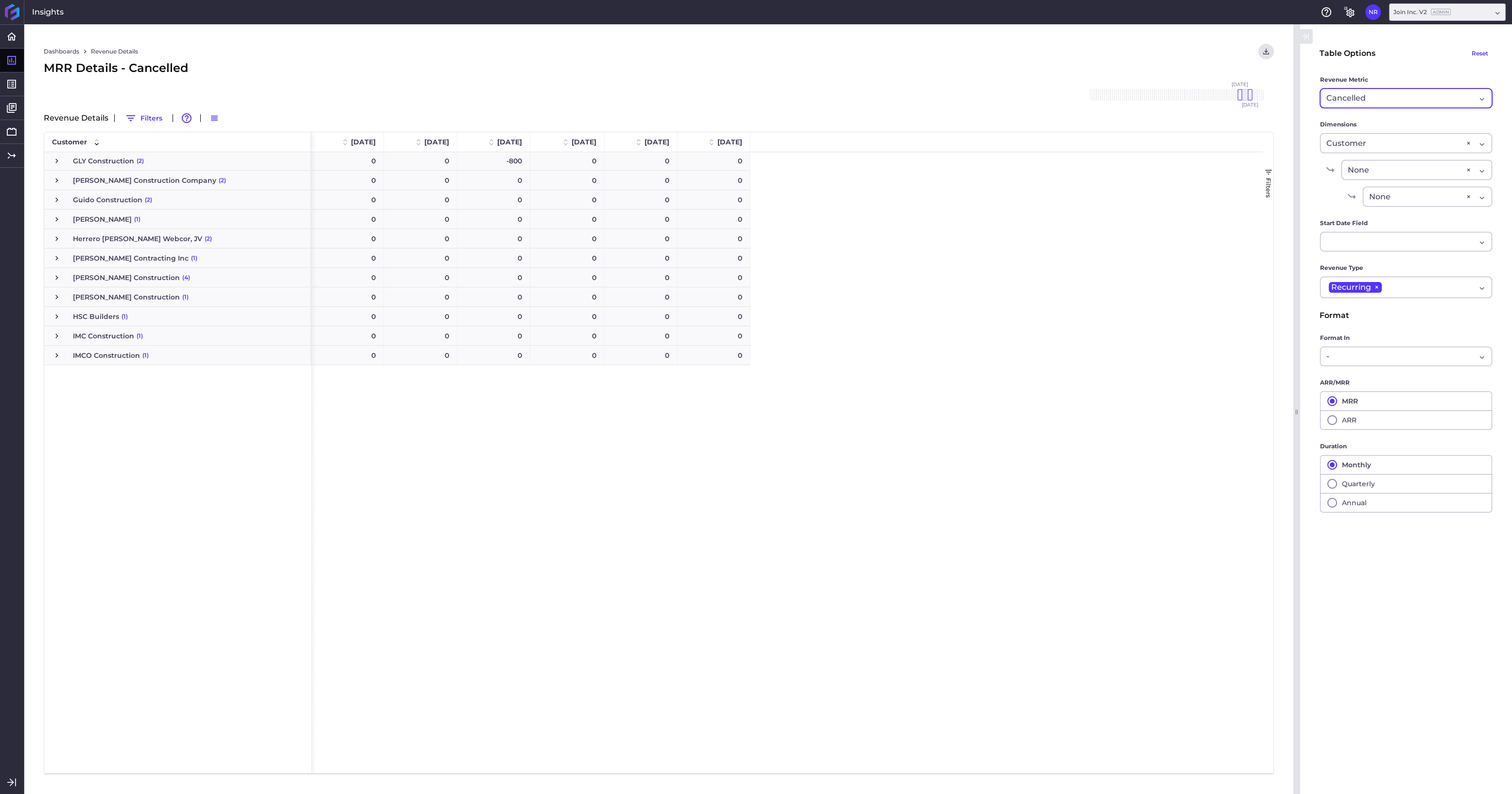
scroll to position [667, 0]
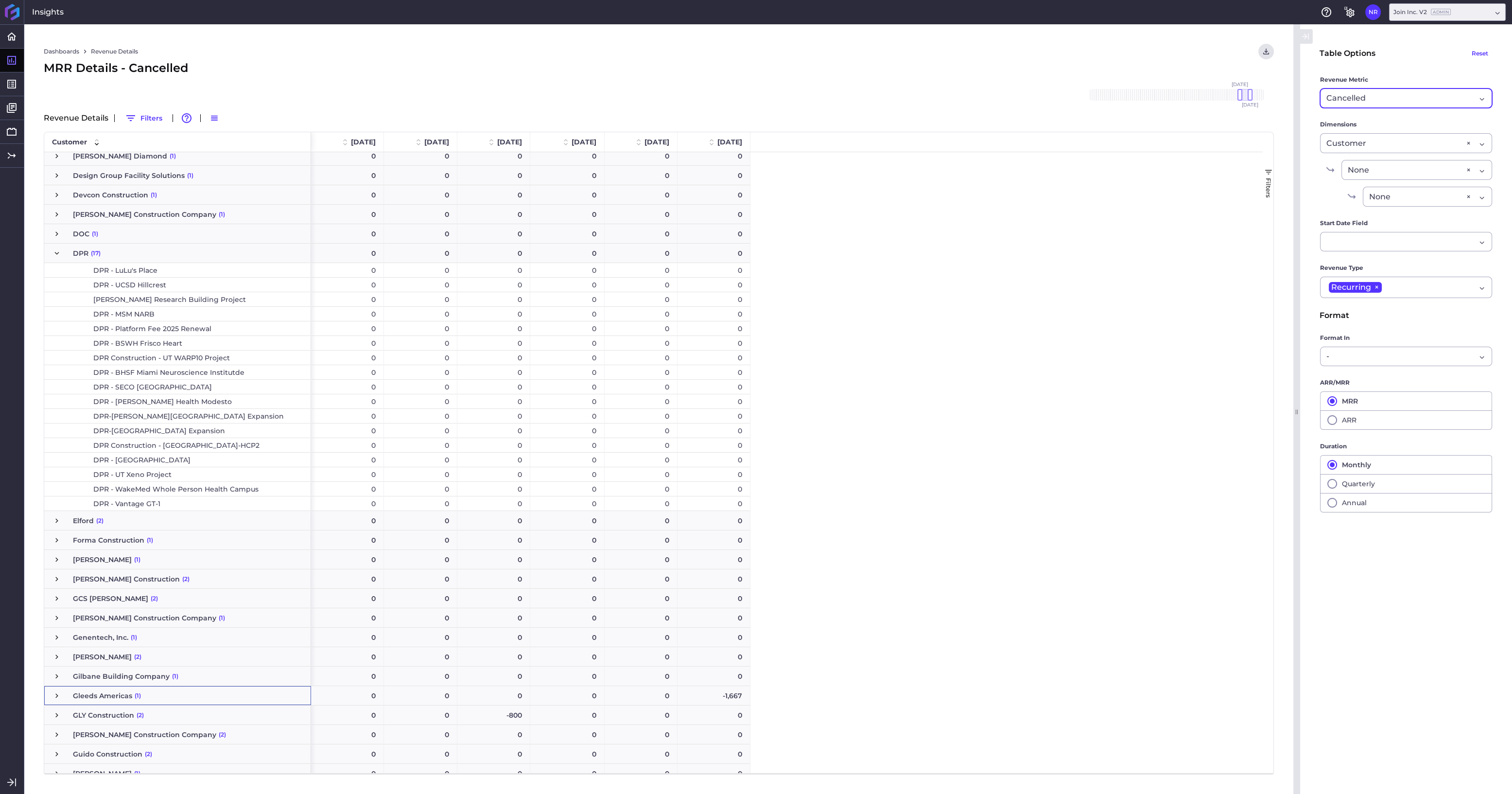
click at [57, 695] on span "Press SPACE to select this row." at bounding box center [57, 696] width 9 height 9
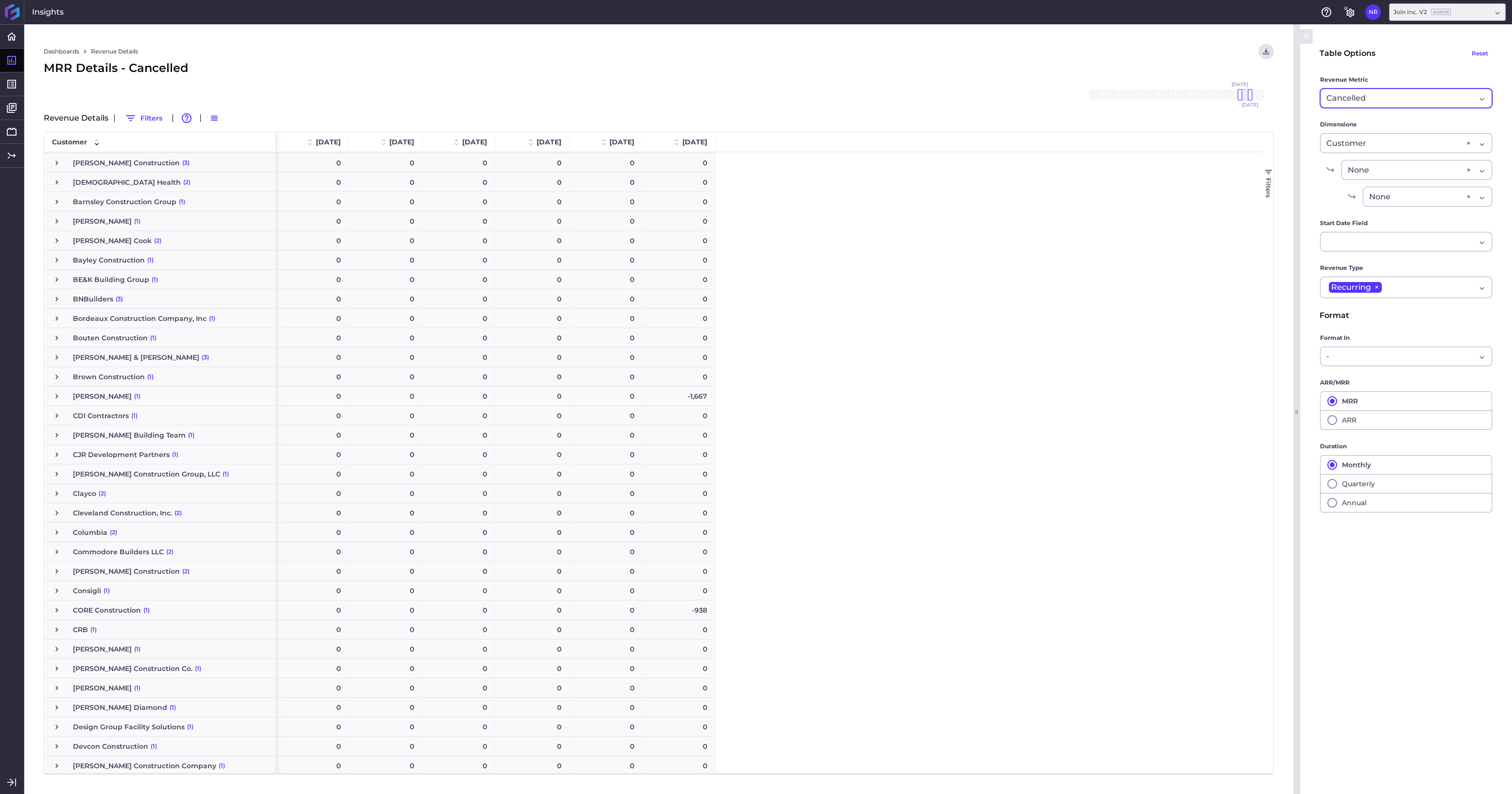
scroll to position [113, 0]
click at [57, 398] on span "Press SPACE to select this row." at bounding box center [57, 399] width 9 height 9
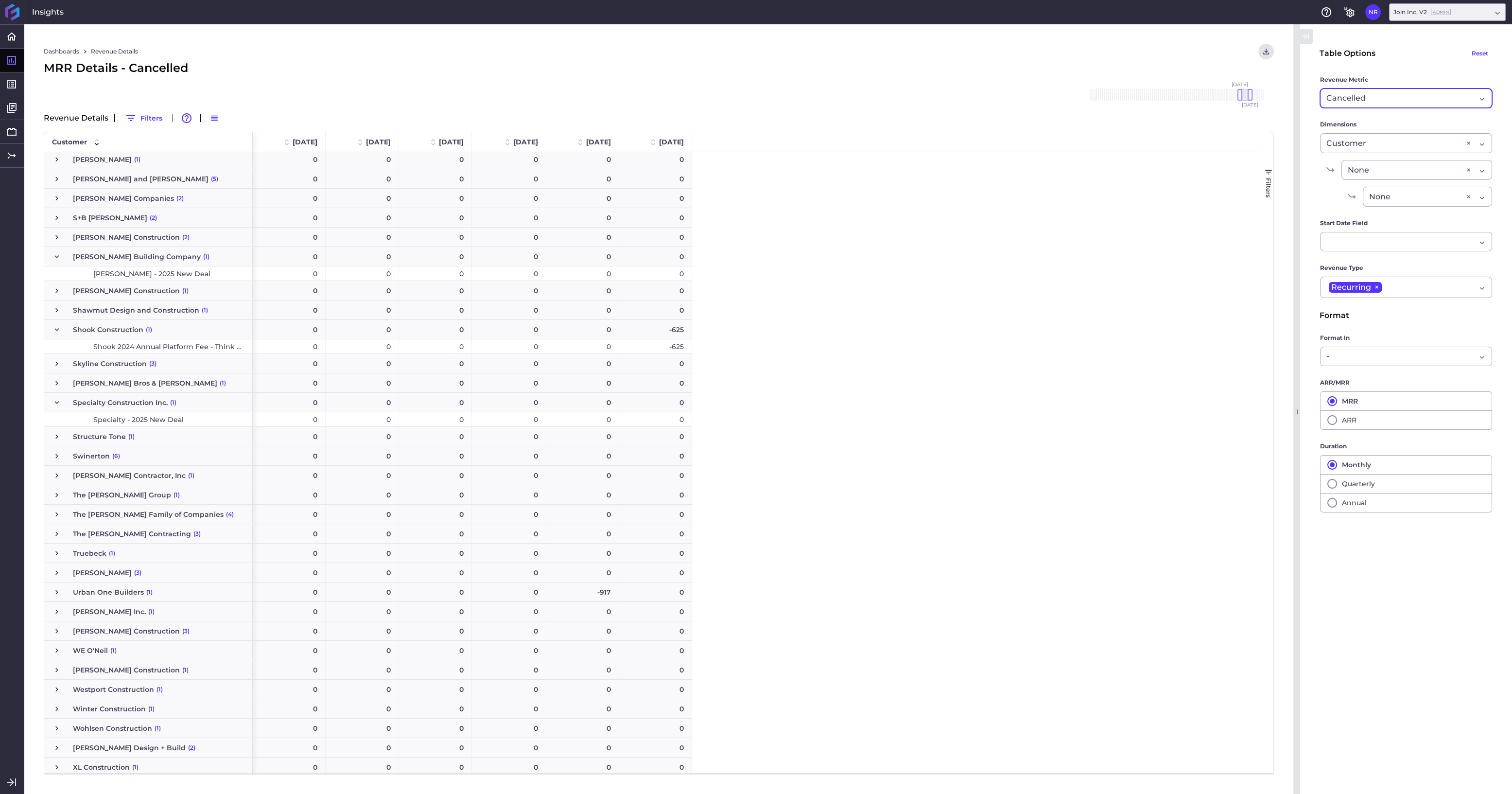
scroll to position [0, 0]
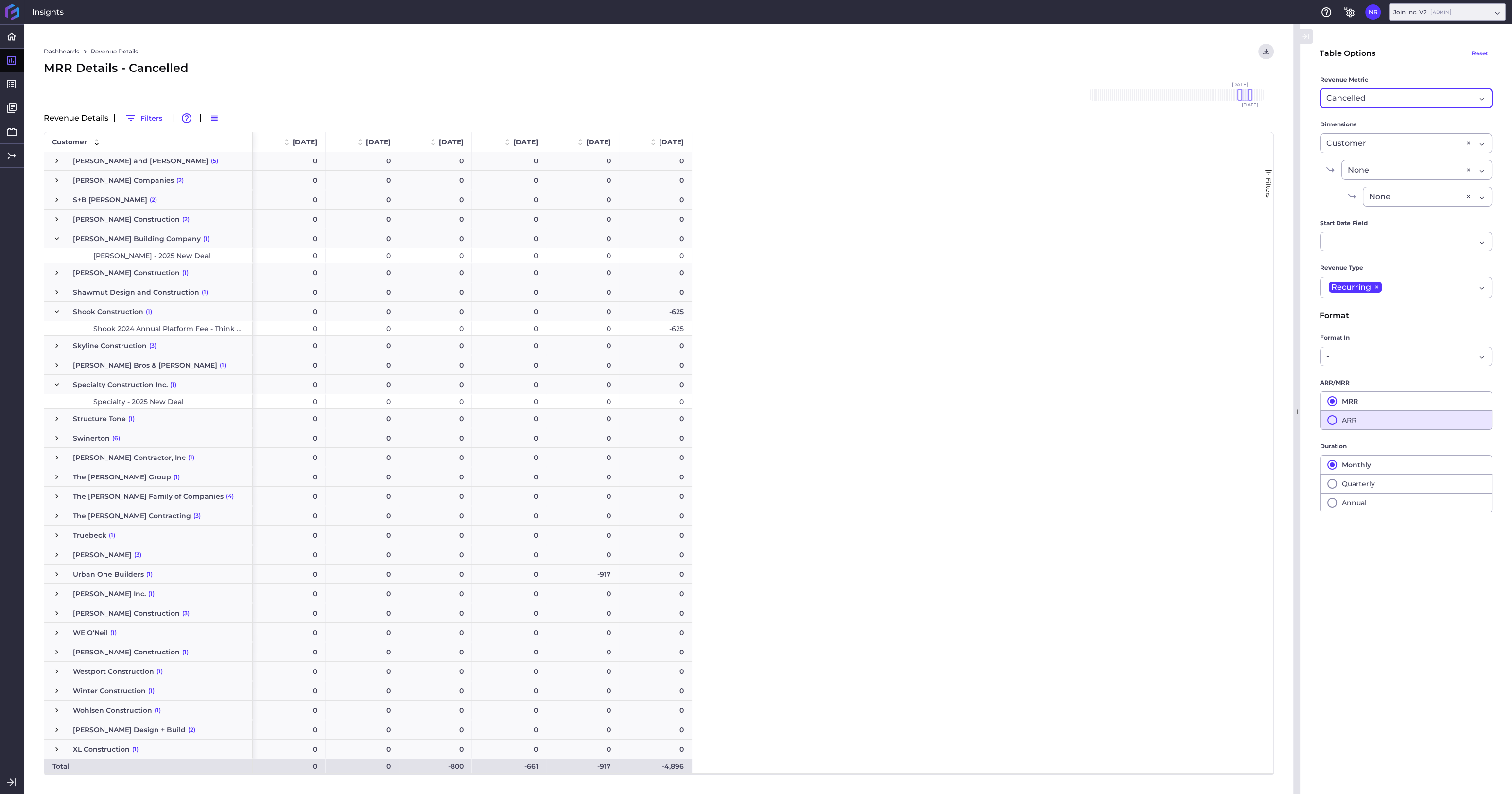
click at [775, 419] on icon "button" at bounding box center [1332, 420] width 11 height 11
click at [775, 400] on icon "button" at bounding box center [1332, 401] width 11 height 11
click at [775, 419] on icon "button" at bounding box center [1332, 420] width 11 height 11
click at [775, 594] on main "Table Options Reset Revenue Metric Cancelled Revenue Cohort Type By Period Sinc…" at bounding box center [1406, 409] width 212 height 731
click at [775, 99] on div "Cancelled Revenue" at bounding box center [1406, 98] width 172 height 19
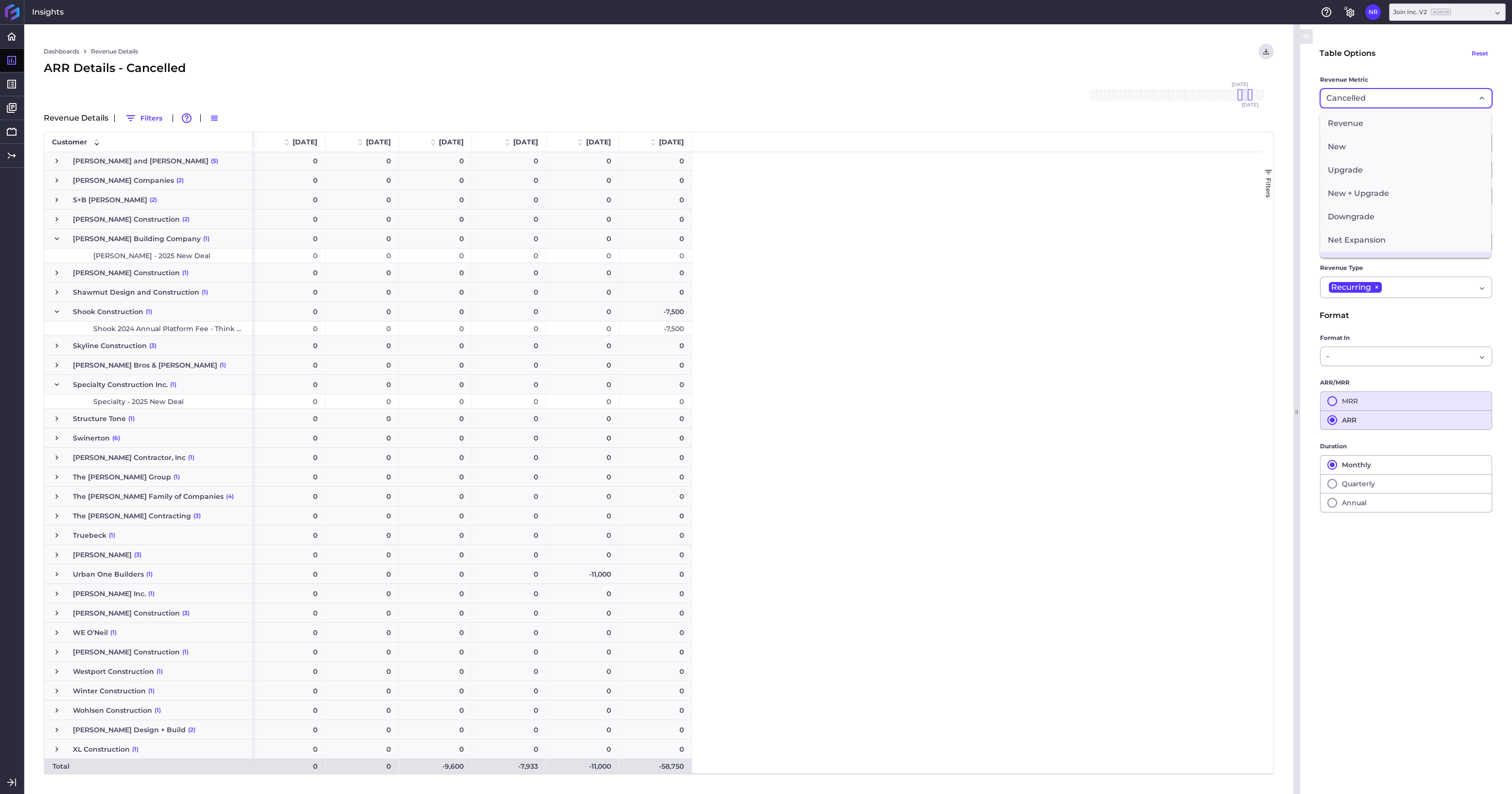
scroll to position [17, 0]
click at [775, 217] on span "Net Expansion" at bounding box center [1405, 223] width 171 height 24
click at [775, 100] on div "Net Expansion Revenue" at bounding box center [1406, 98] width 172 height 19
click at [775, 217] on span "Downgrade" at bounding box center [1405, 216] width 171 height 24
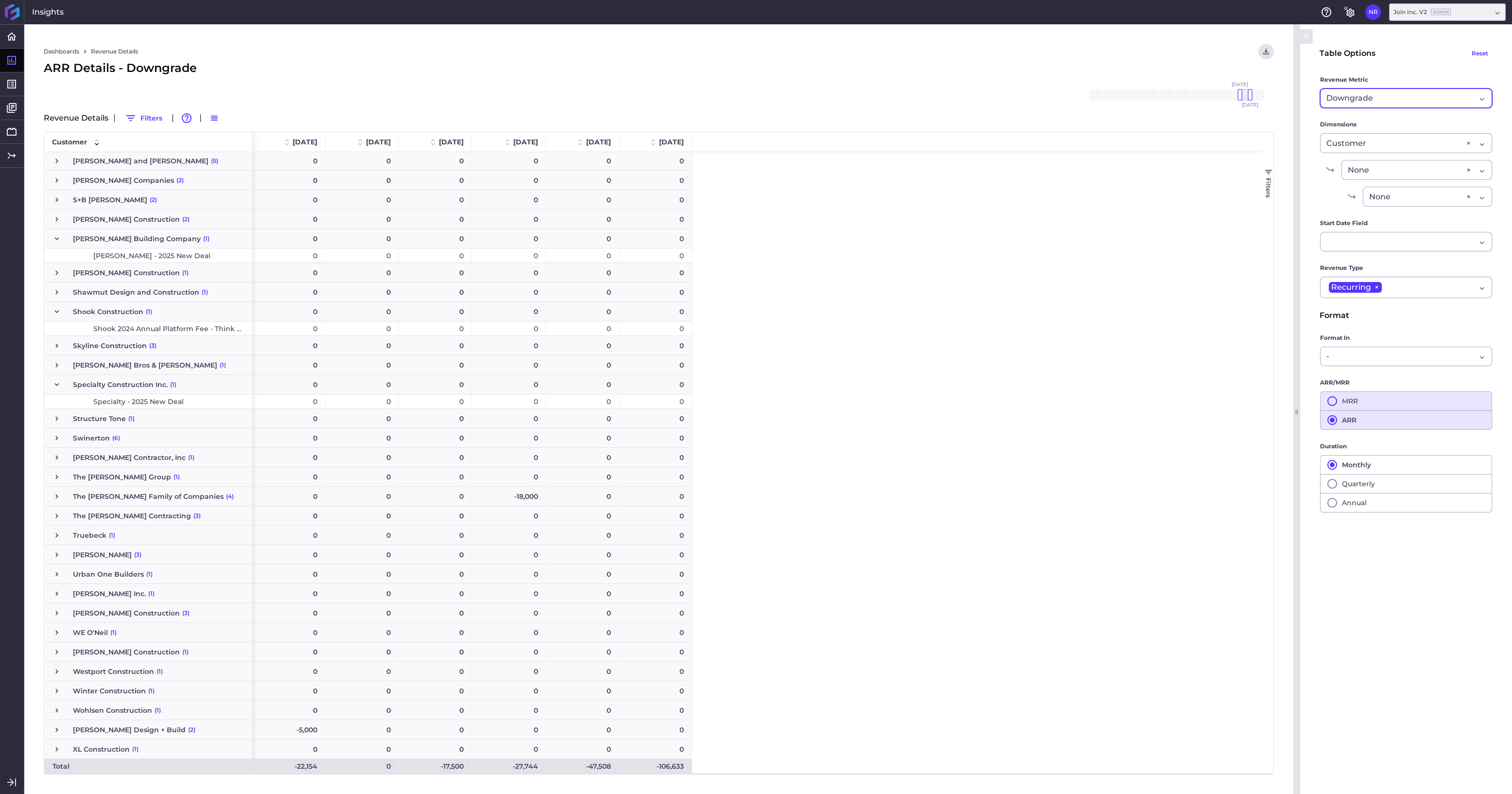
click at [775, 107] on div "Downgrade Revenue" at bounding box center [1406, 98] width 172 height 19
click at [775, 121] on span "Revenue" at bounding box center [1405, 123] width 171 height 24
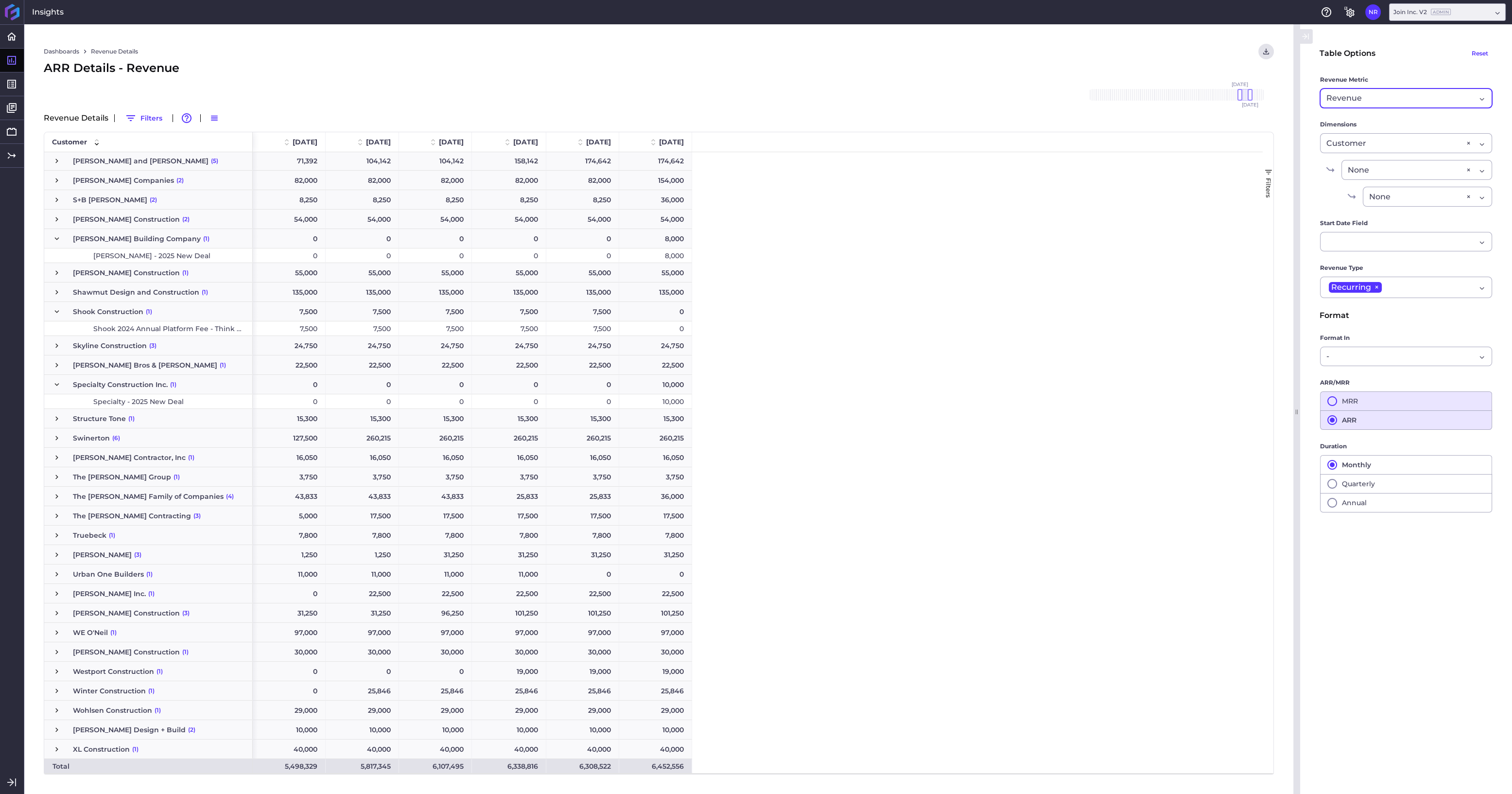
click at [775, 94] on div "Revenue Revenue" at bounding box center [1406, 98] width 172 height 19
click at [775, 130] on span "Cancelled" at bounding box center [1405, 132] width 171 height 24
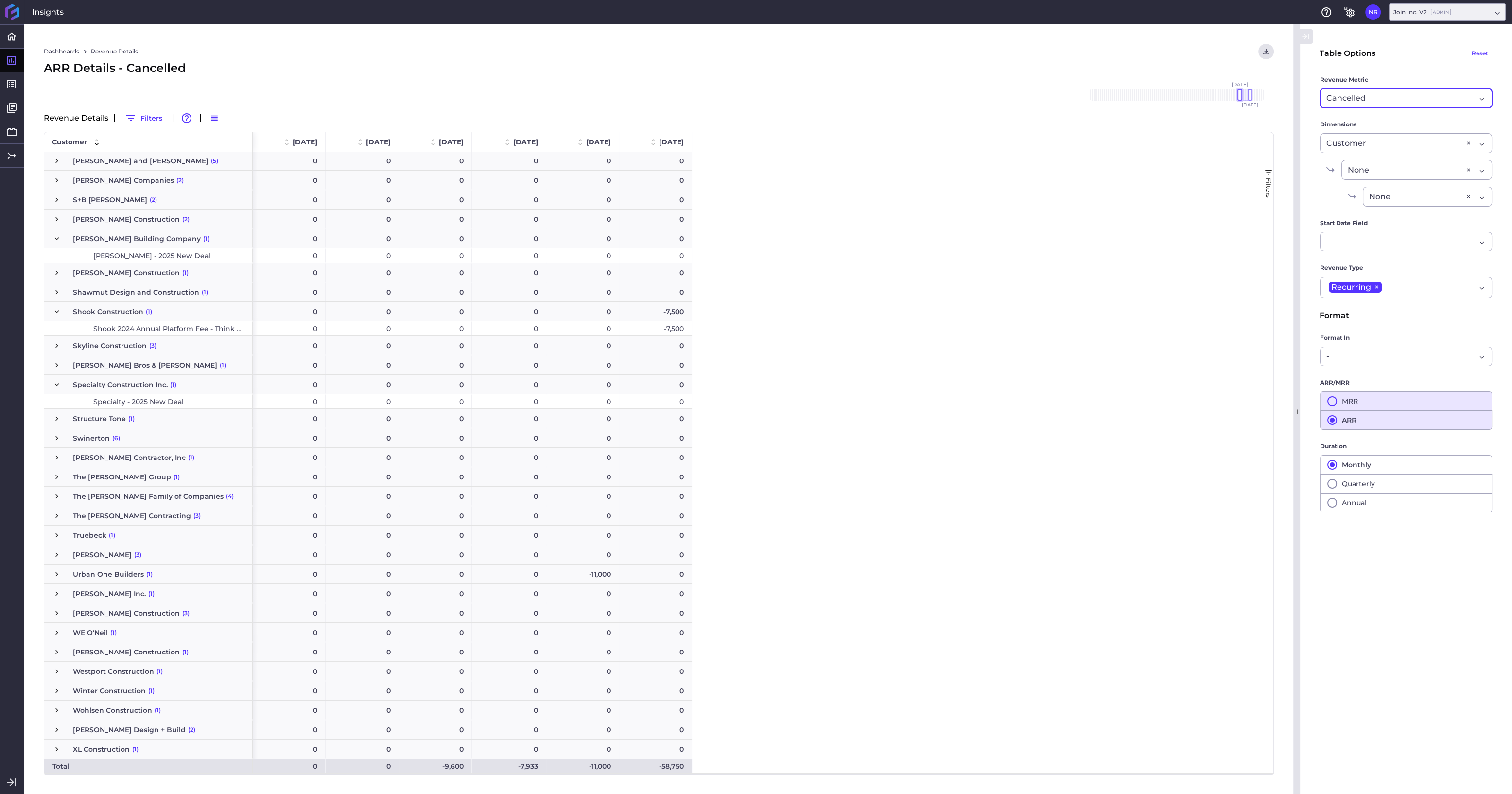
click at [775, 98] on div at bounding box center [1240, 94] width 5 height 11
click at [775, 96] on div "Cancelled Revenue" at bounding box center [1406, 98] width 172 height 19
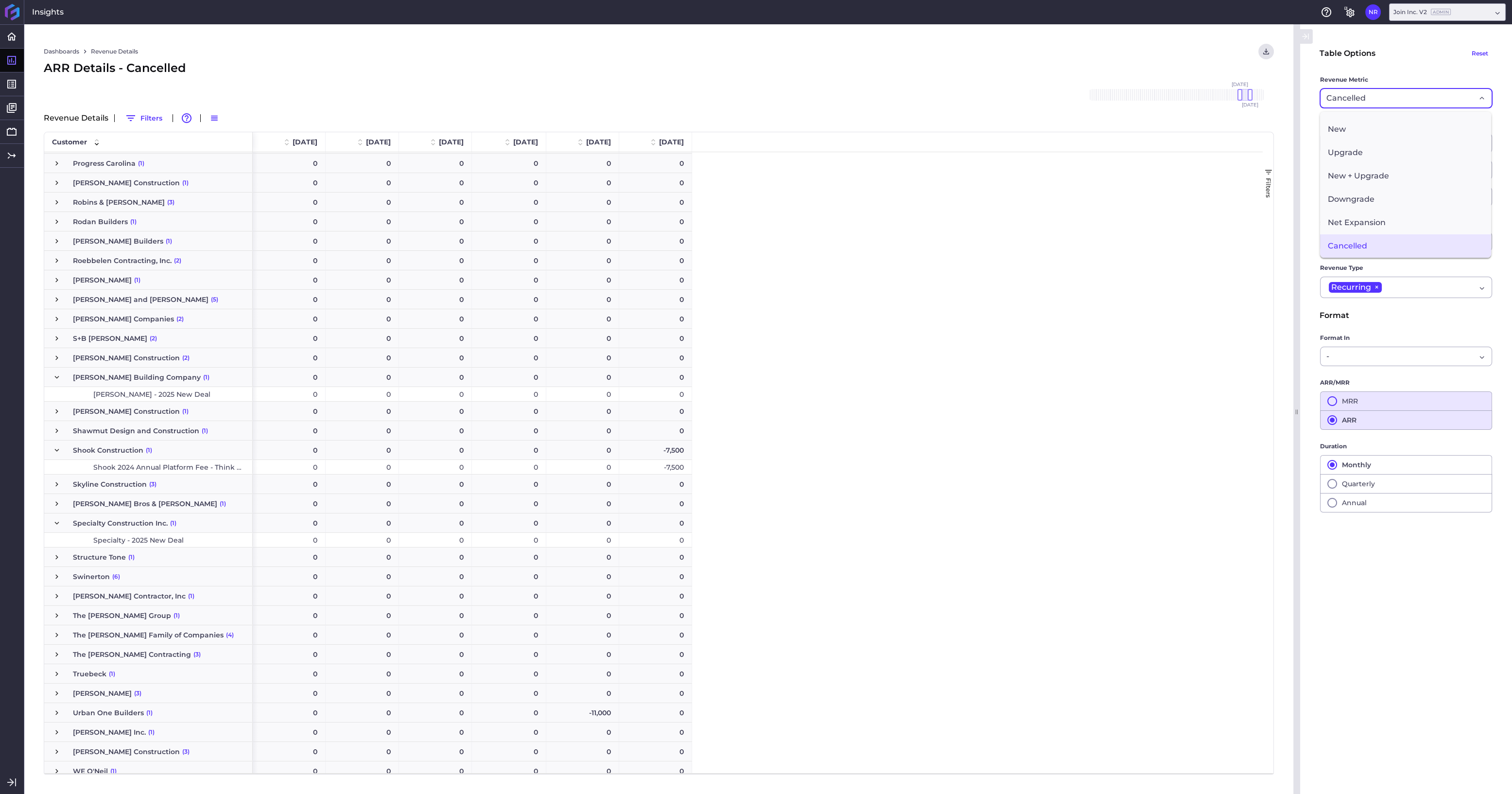
scroll to position [2373, 0]
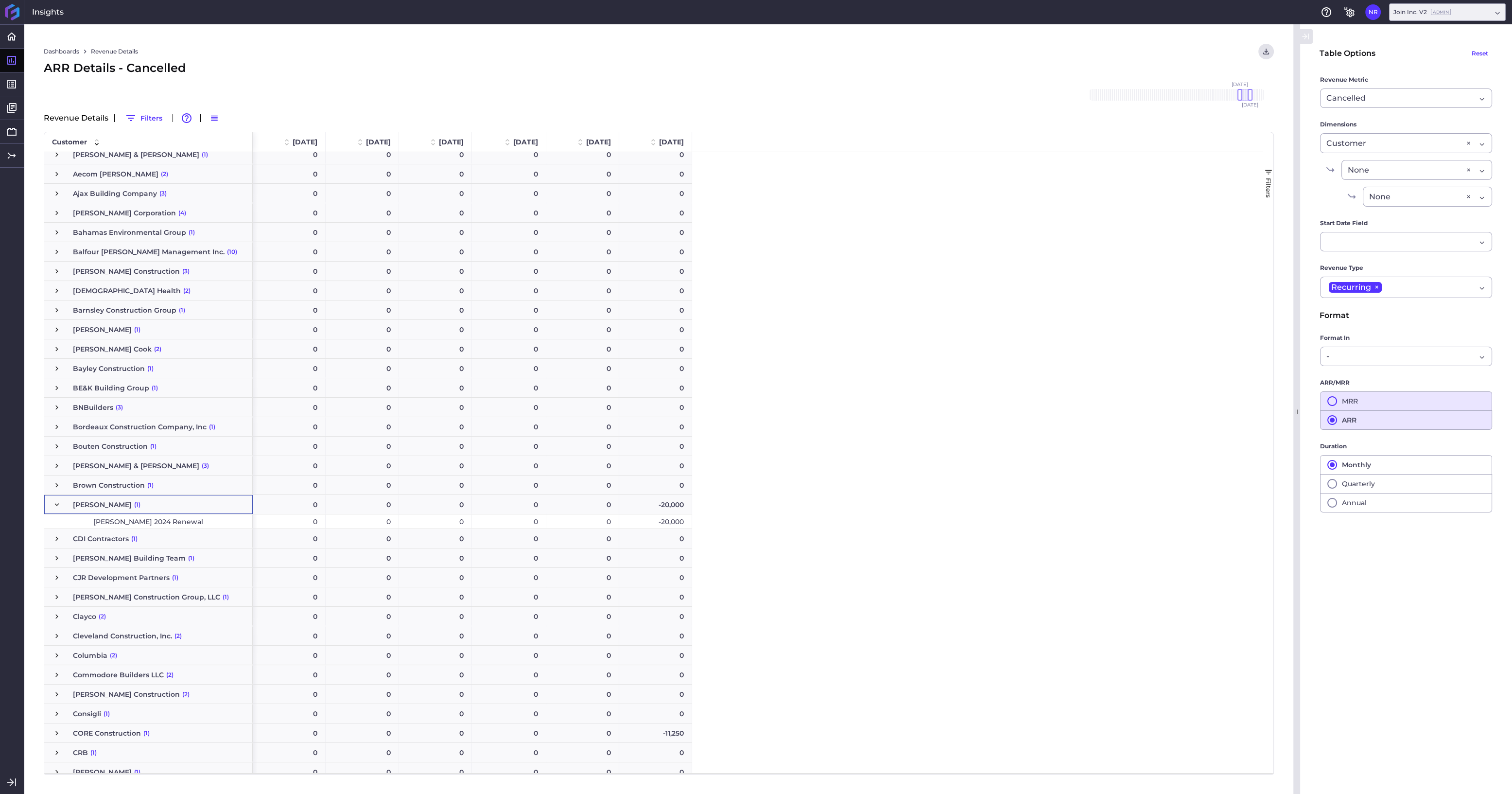
scroll to position [0, 0]
click at [775, 115] on div "Revenue Details Filters Advanced table features Switch to Default Density" at bounding box center [659, 118] width 1230 height 15
